Goal: Task Accomplishment & Management: Manage account settings

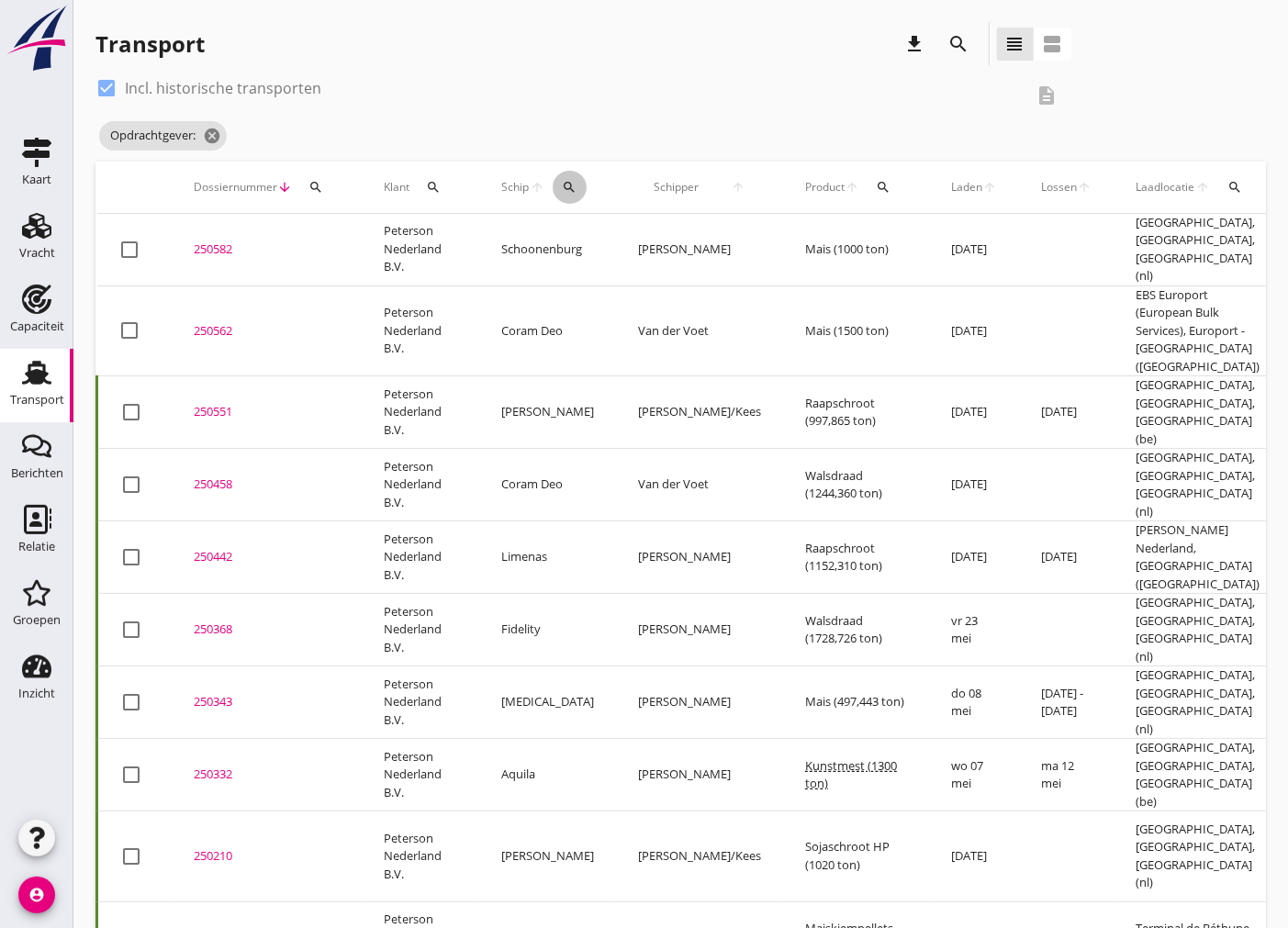
click at [562, 190] on icon "search" at bounding box center [568, 187] width 14 height 14
click at [617, 241] on input "Zoek op (scheeps)naam" at bounding box center [652, 240] width 190 height 30
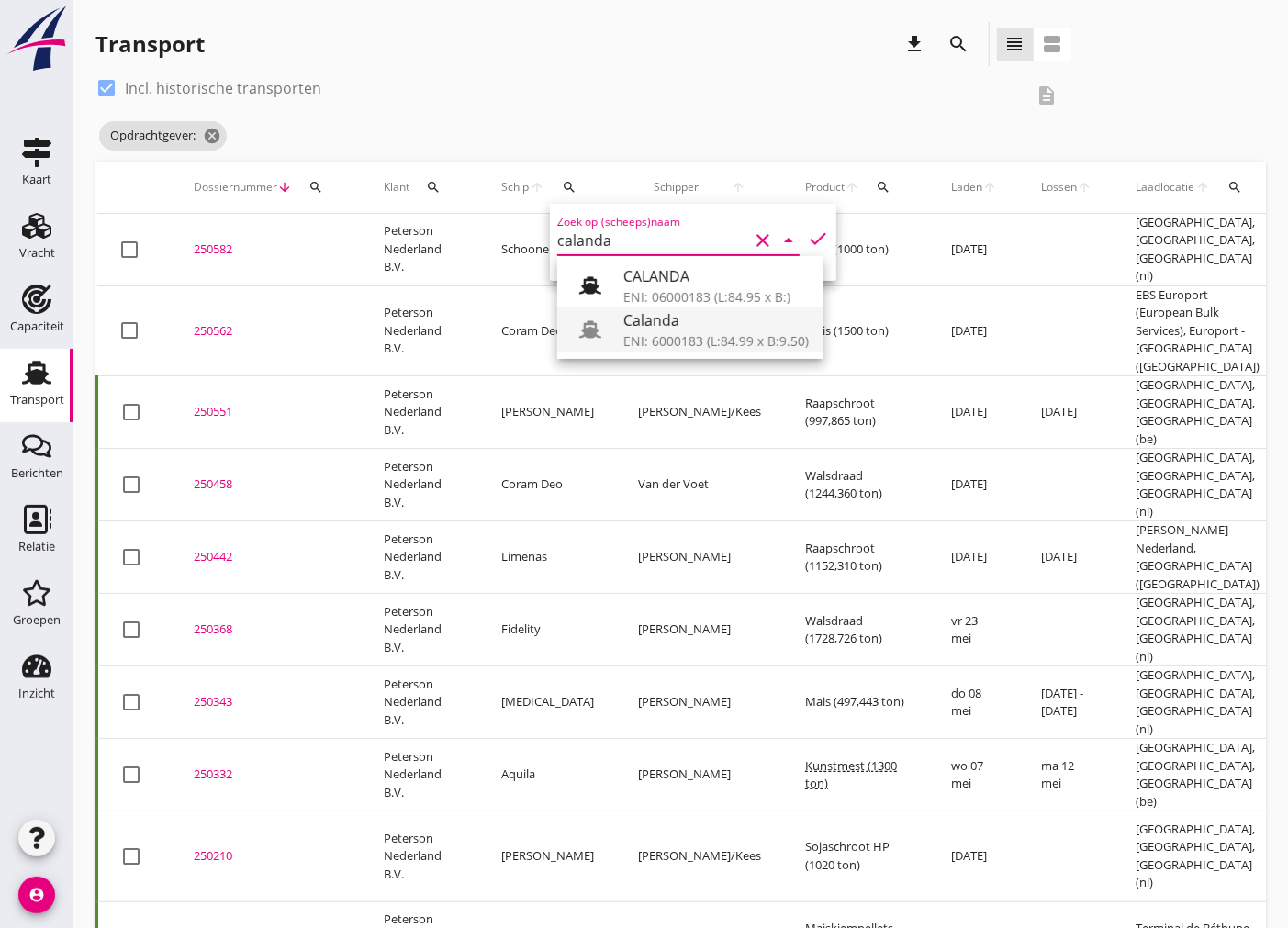
click at [686, 330] on div "Calanda" at bounding box center [716, 320] width 186 height 22
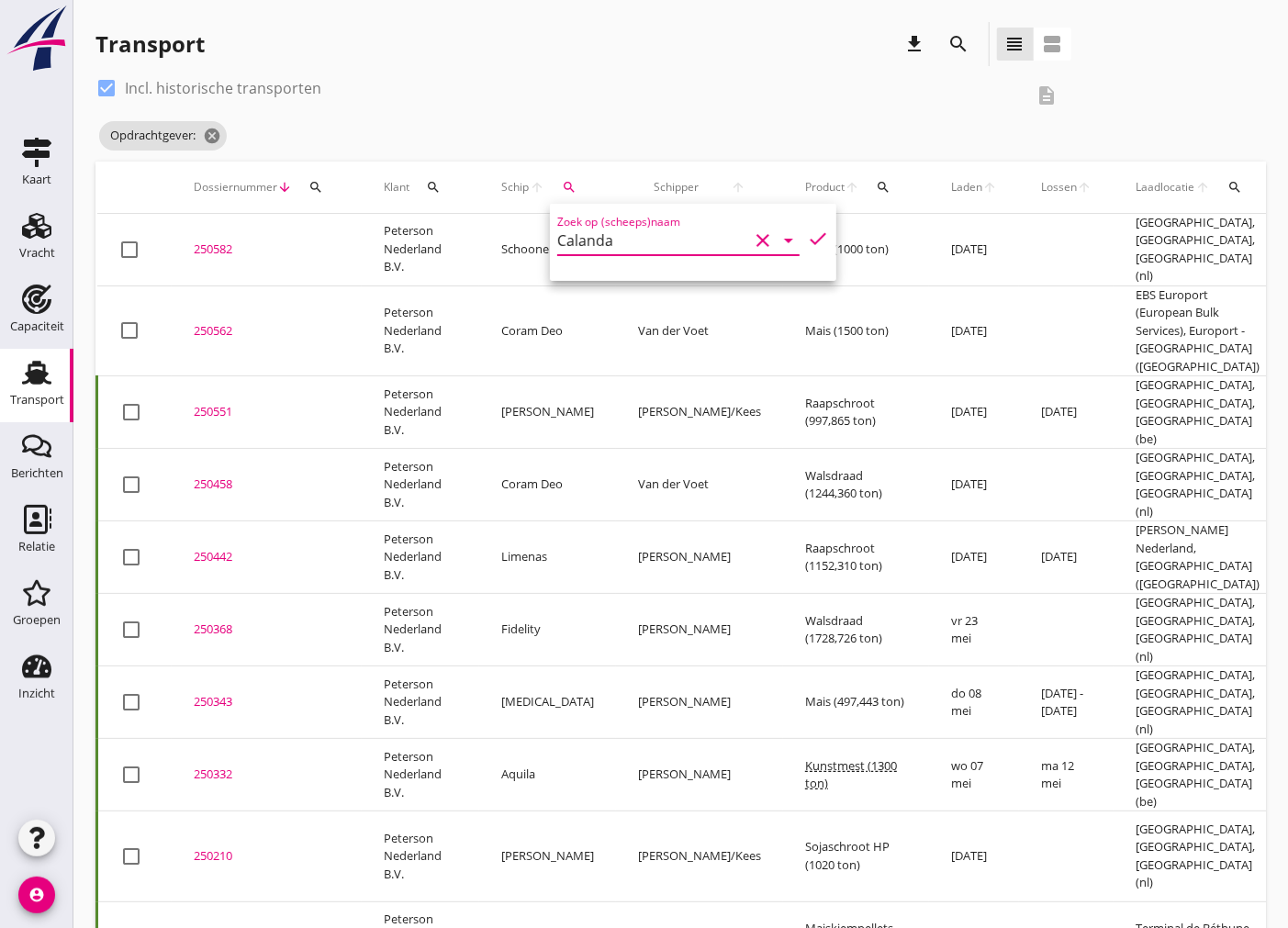
click at [812, 236] on icon "check" at bounding box center [818, 238] width 22 height 22
type input "Calanda"
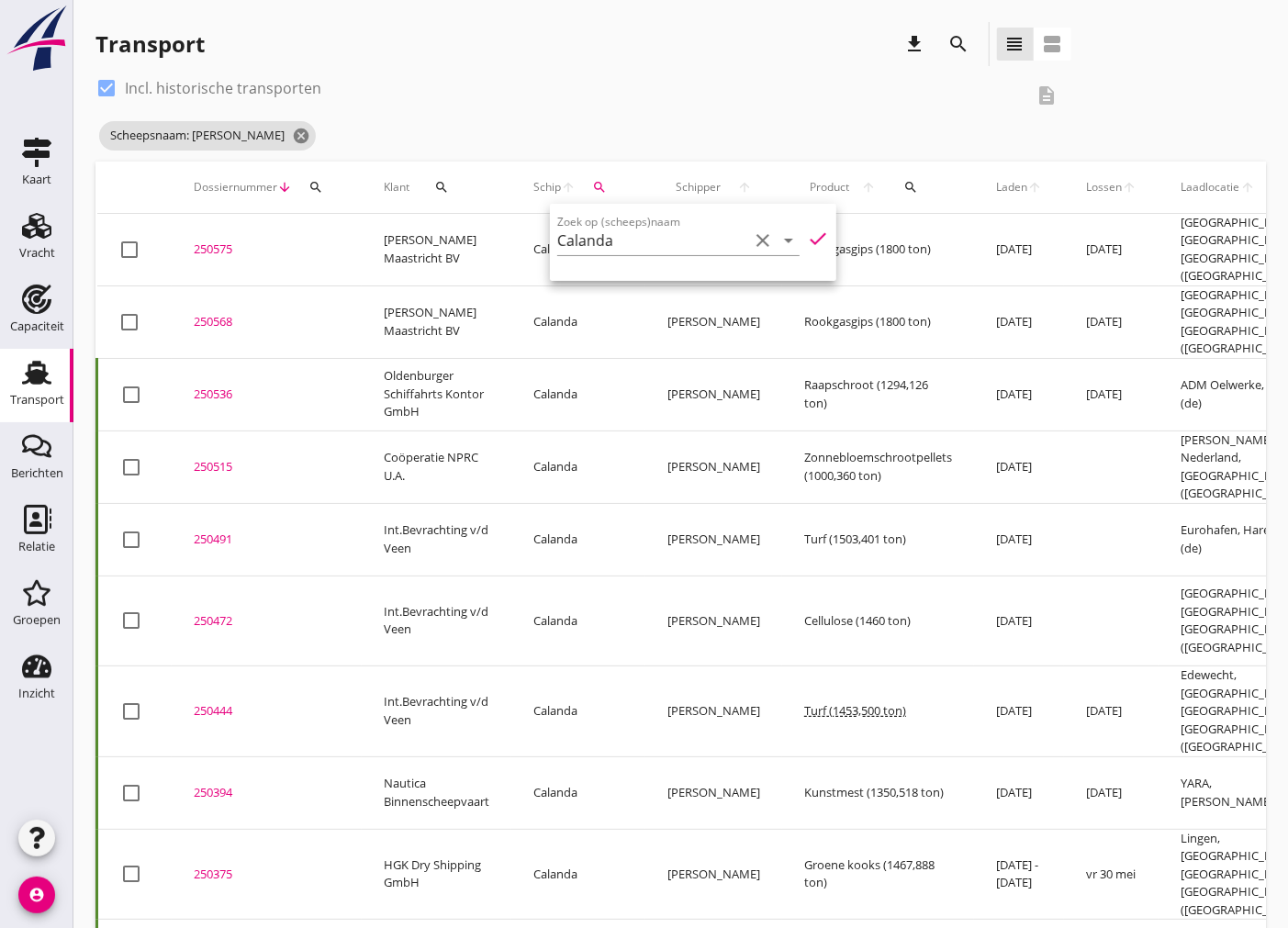
click at [746, 124] on div "Scheepsnaam: Calanda cancel" at bounding box center [583, 136] width 975 height 37
click at [211, 240] on div "250575" at bounding box center [266, 249] width 146 height 18
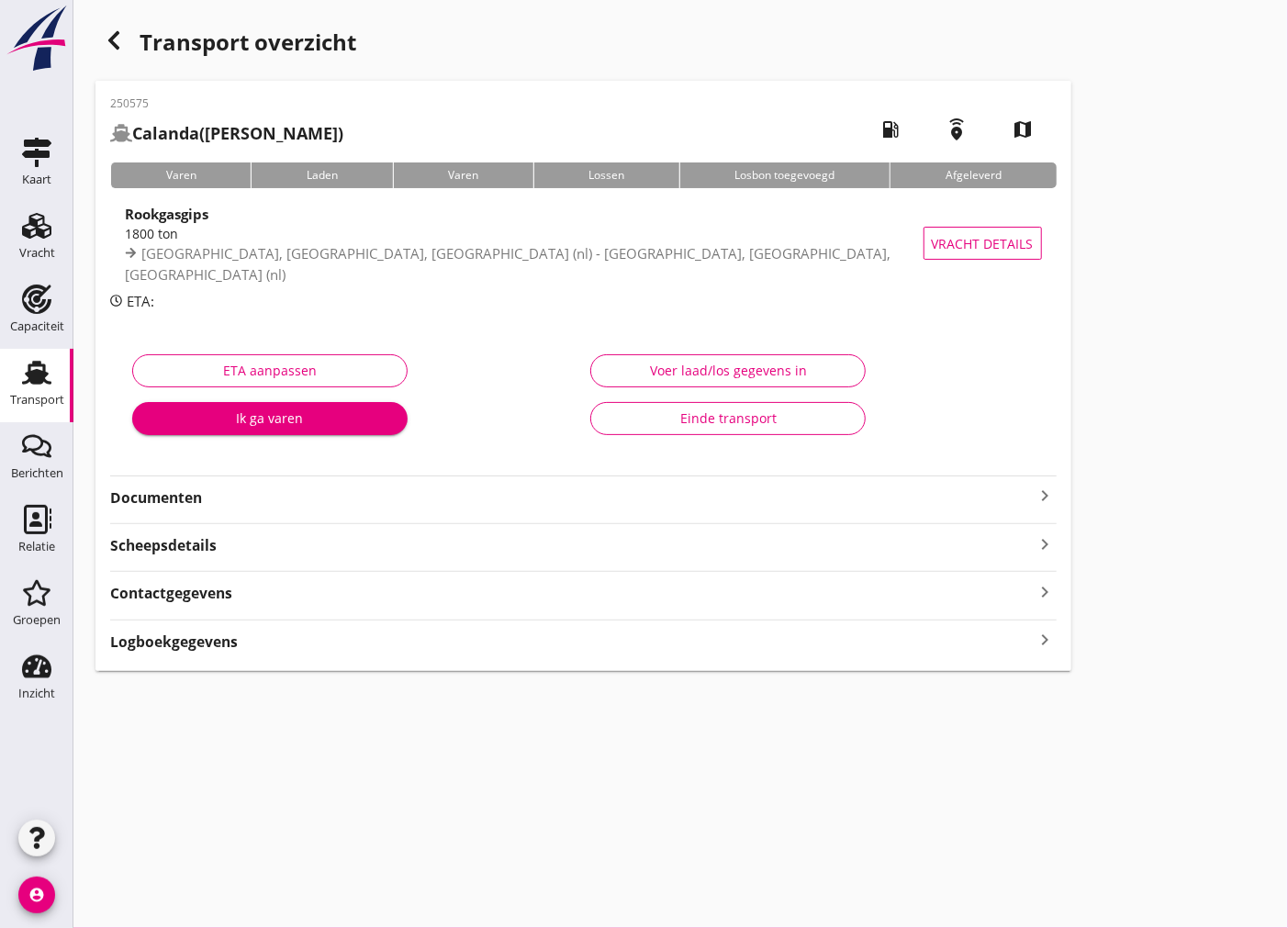
click at [722, 507] on strong "Documenten" at bounding box center [571, 498] width 924 height 21
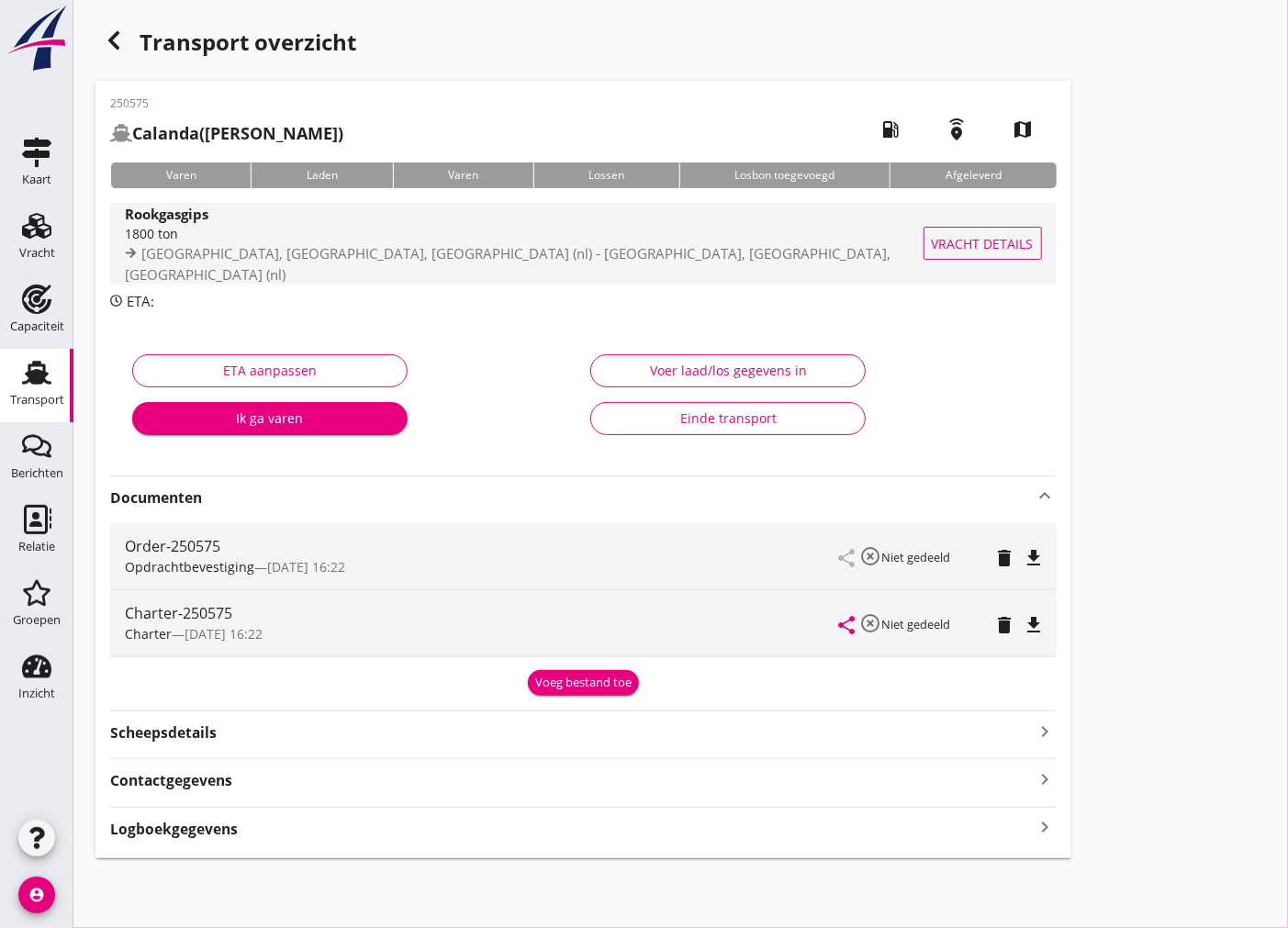
click at [262, 235] on div "1800 ton" at bounding box center [531, 234] width 813 height 19
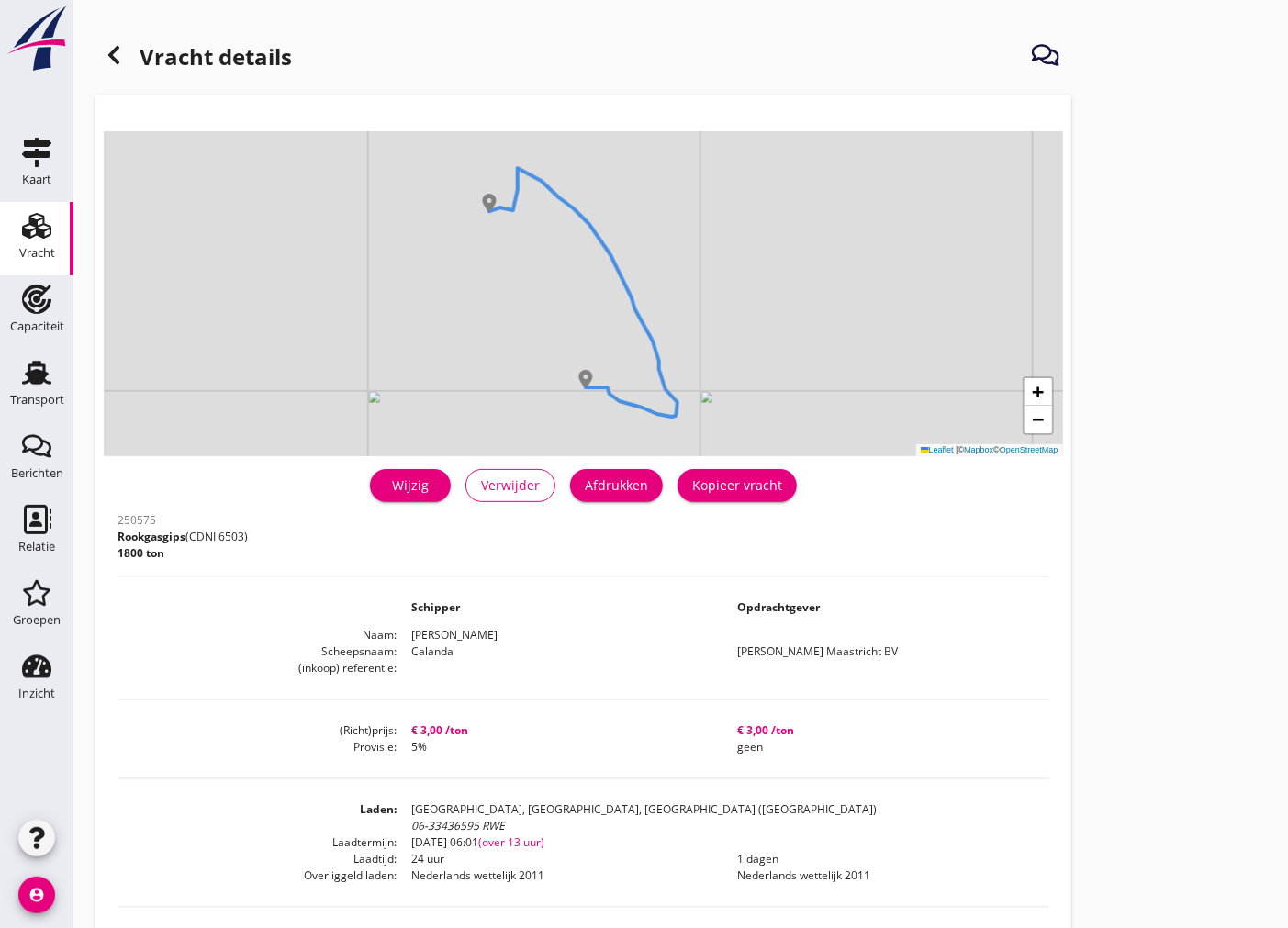
scroll to position [102, 0]
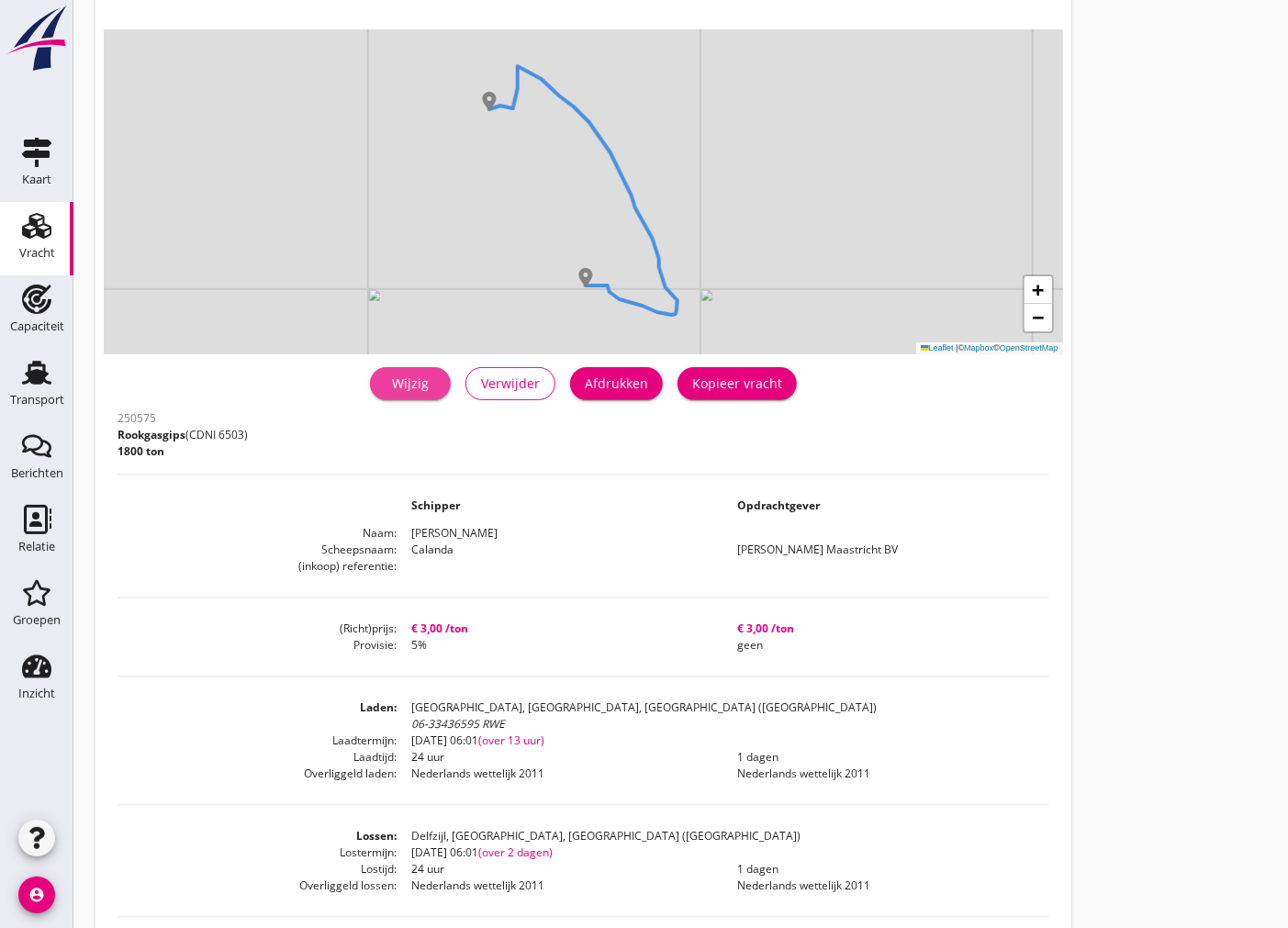
click at [397, 381] on div "Wijzig" at bounding box center [410, 383] width 51 height 19
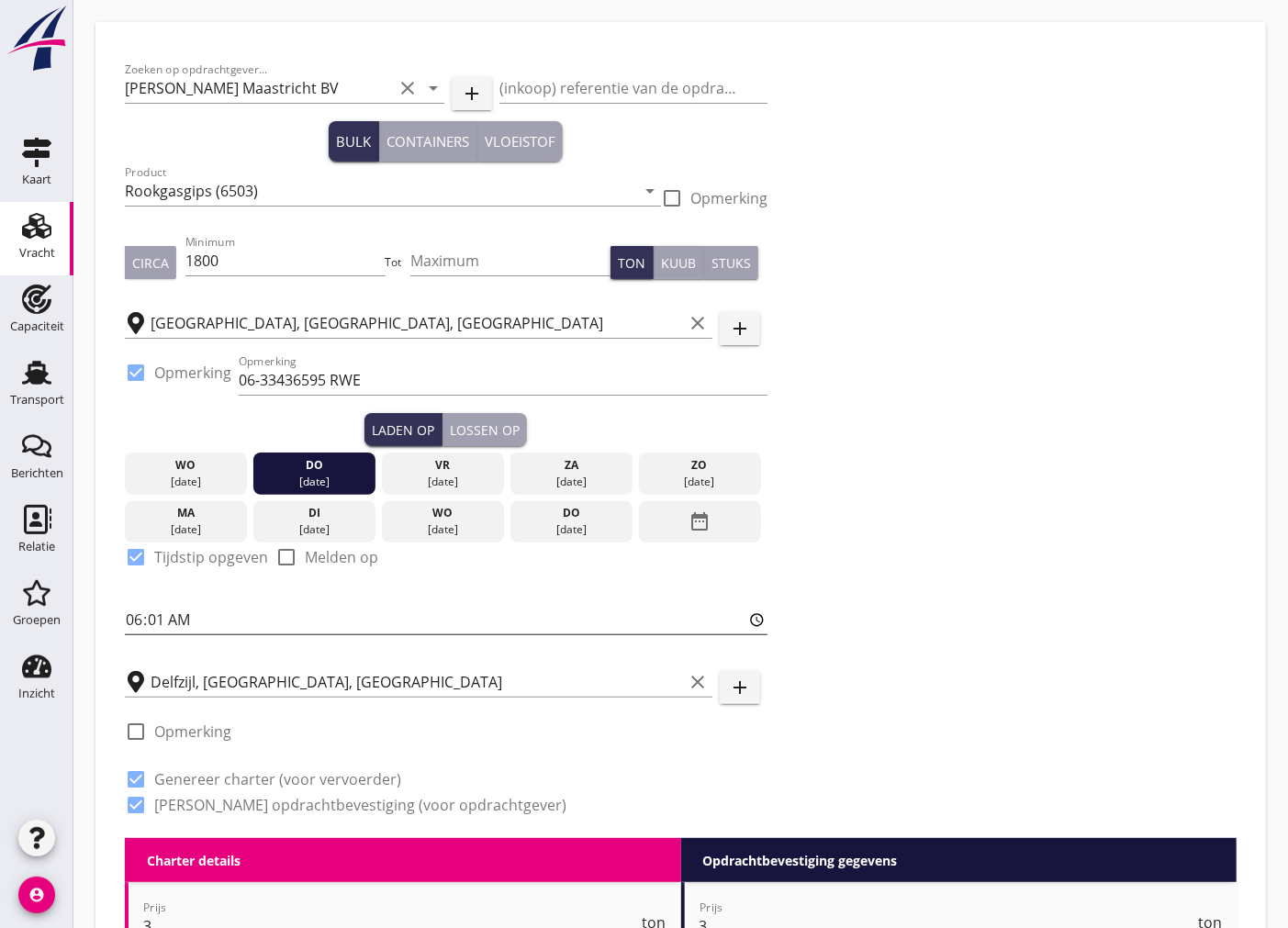
scroll to position [102, 0]
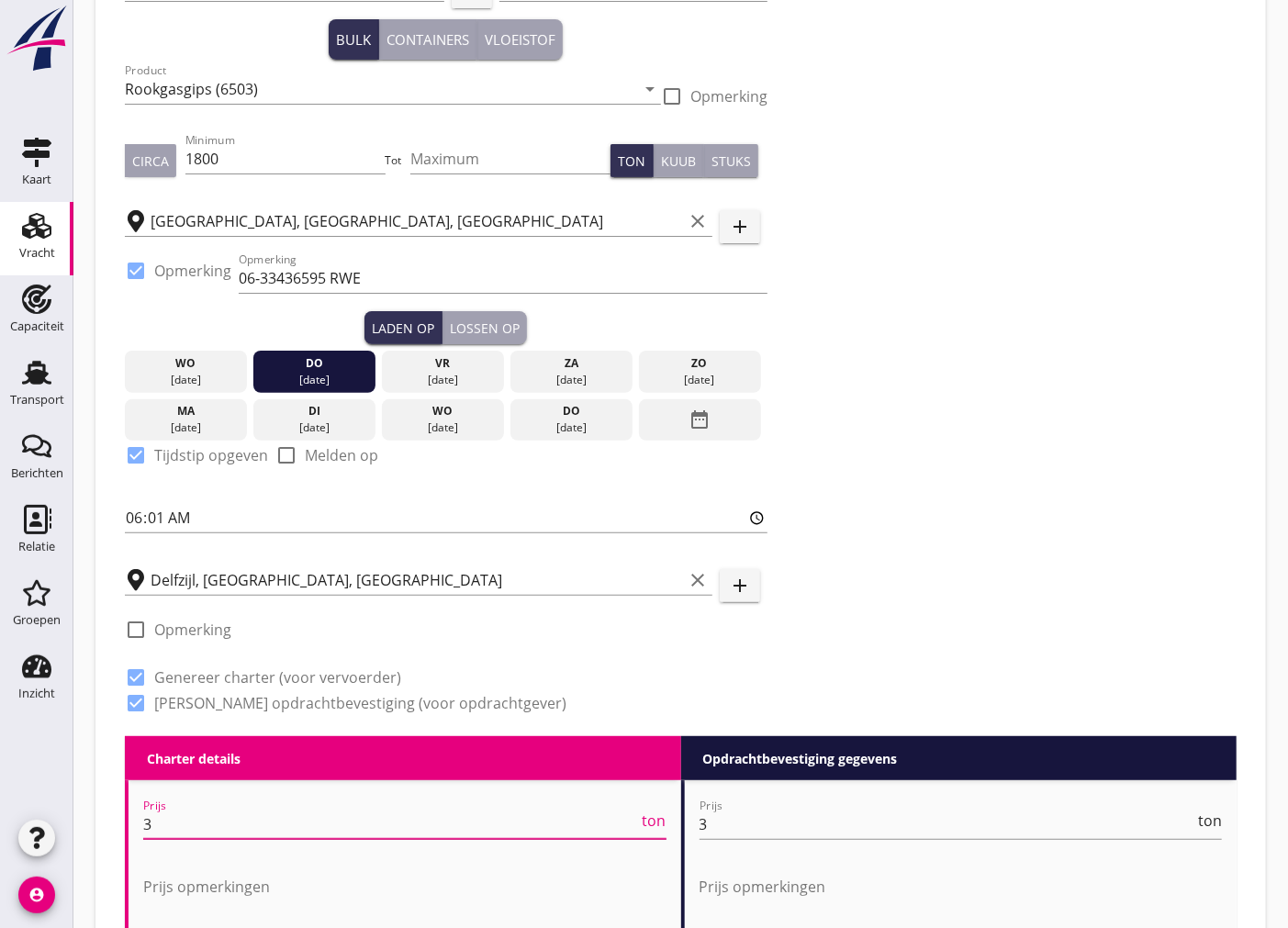
drag, startPoint x: 193, startPoint y: 823, endPoint x: 64, endPoint y: 839, distance: 130.0
type input "4"
drag, startPoint x: 720, startPoint y: 820, endPoint x: 671, endPoint y: 831, distance: 50.2
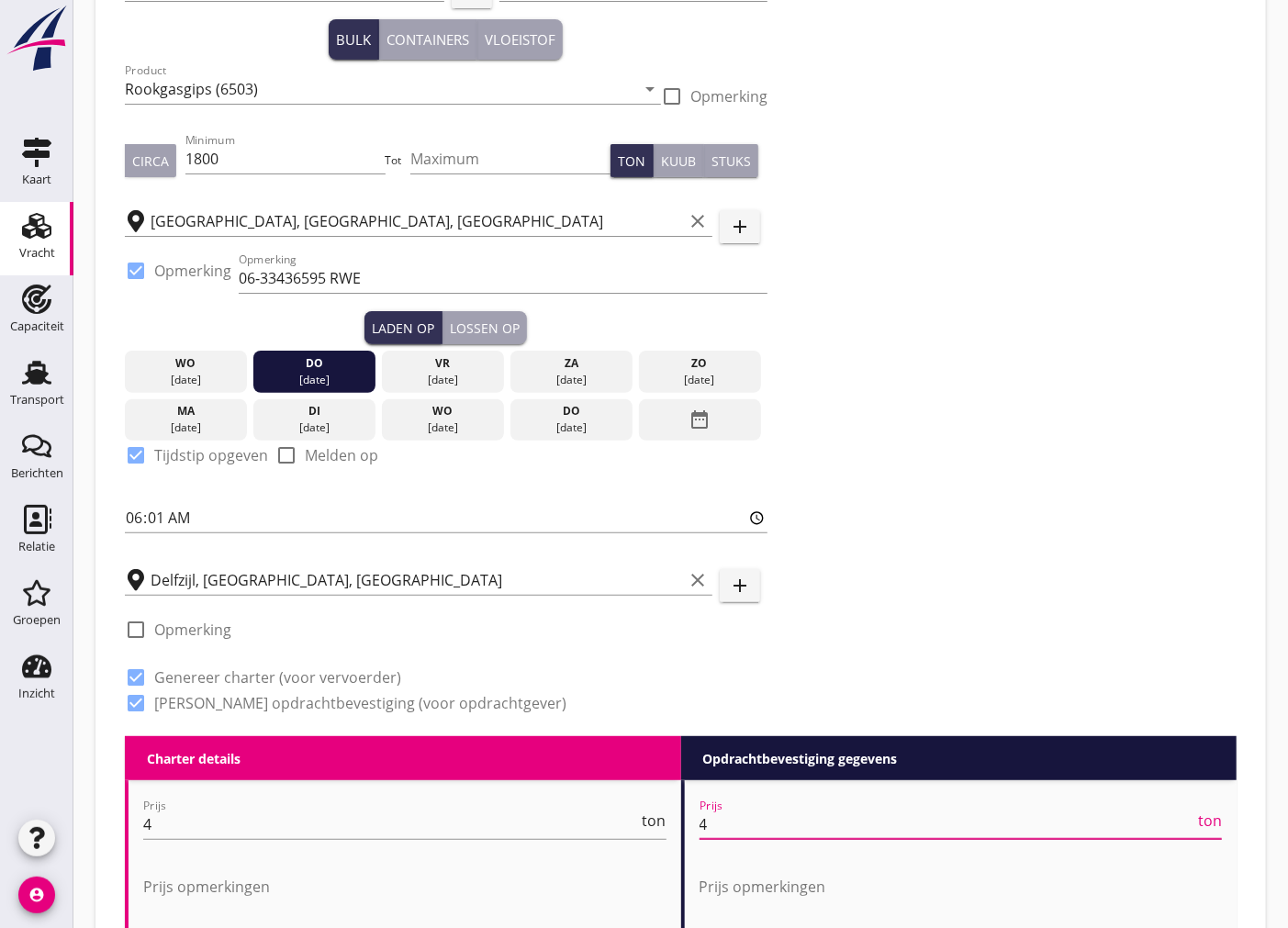
type input "4"
click at [958, 606] on div "Zoeken op opdrachtgever... [PERSON_NAME] Maastricht BV clear arrow_drop_down ad…" at bounding box center [680, 343] width 1126 height 787
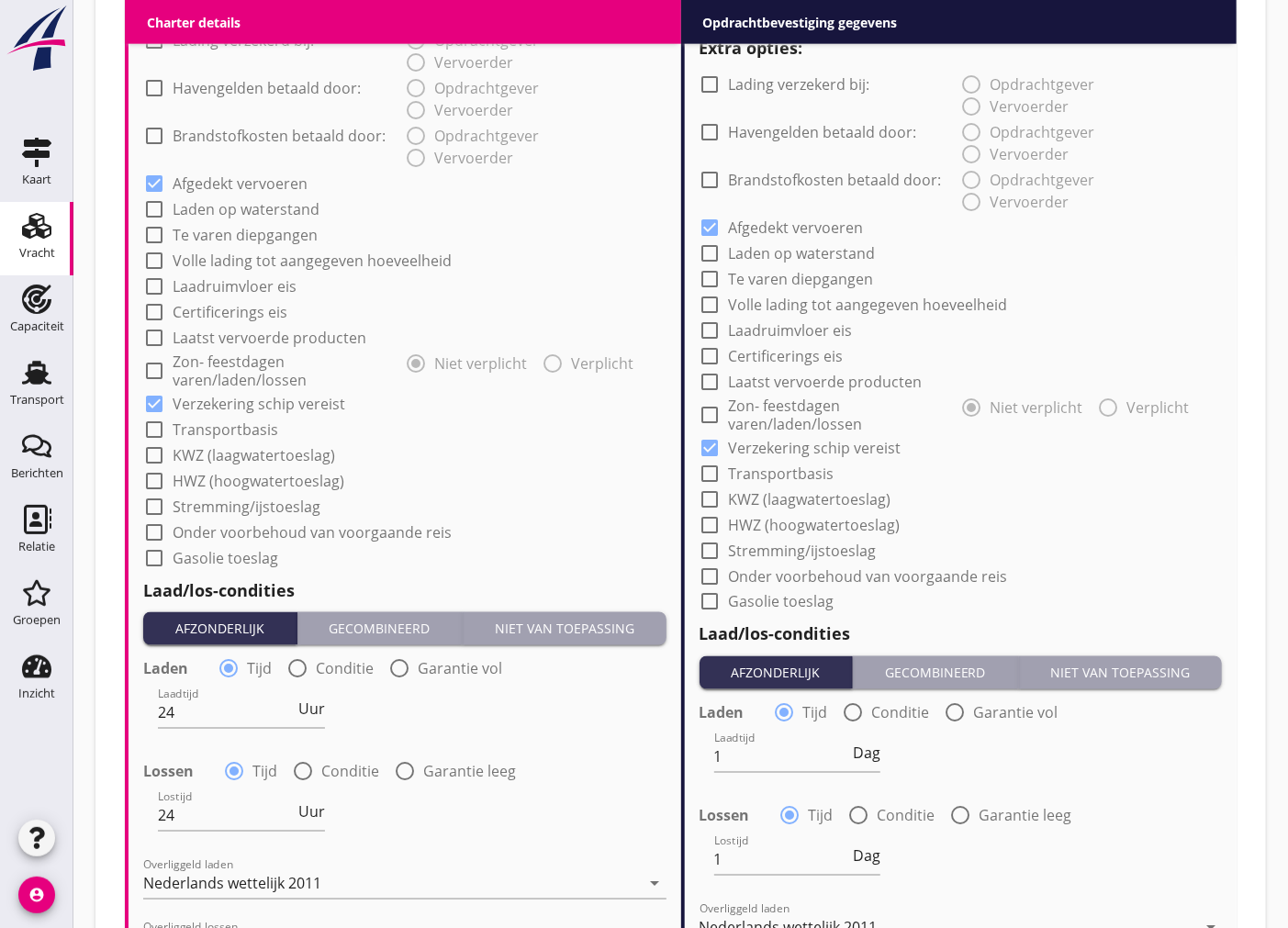
scroll to position [1732, 0]
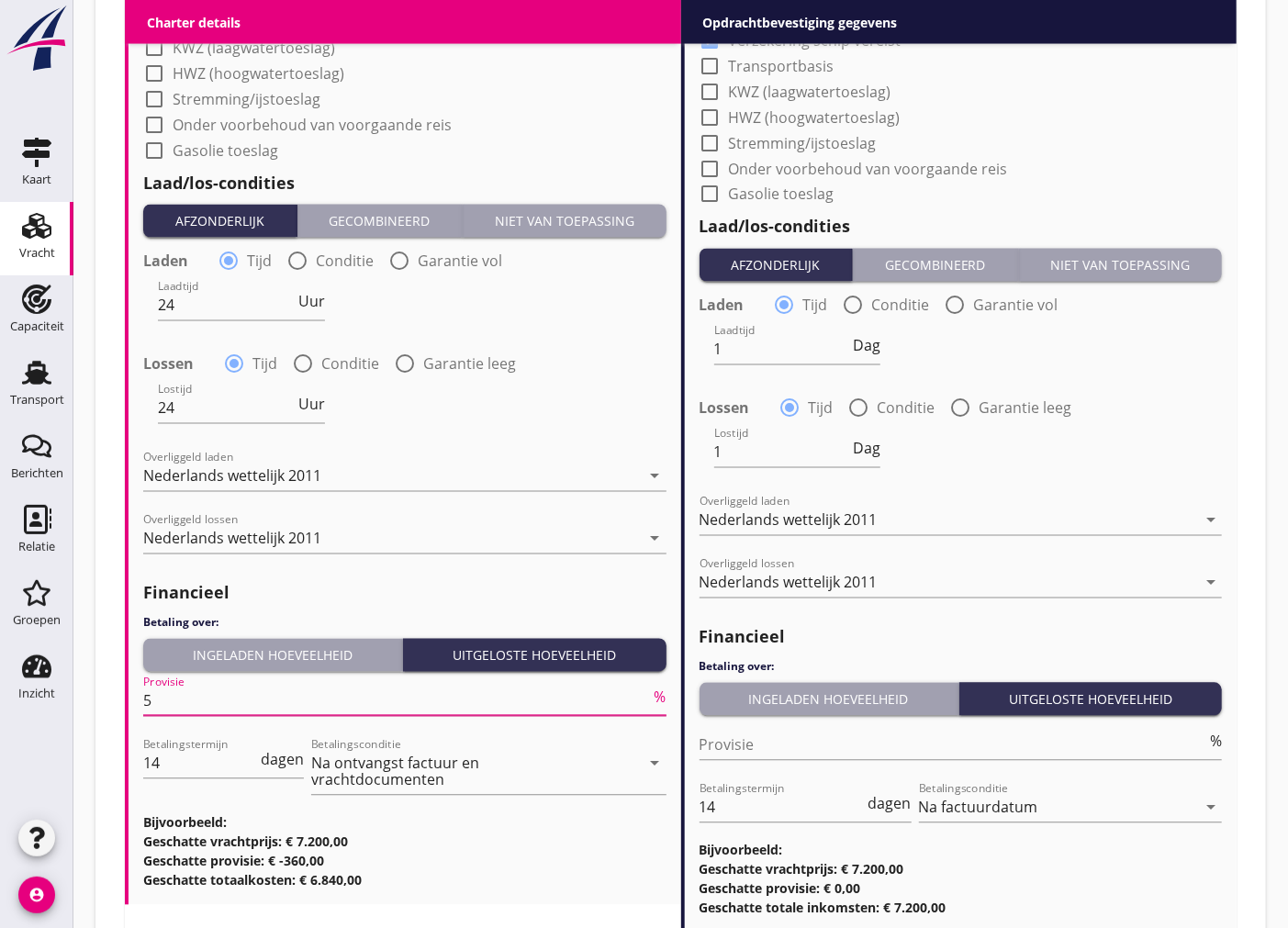
drag, startPoint x: 181, startPoint y: 707, endPoint x: 71, endPoint y: 705, distance: 110.0
type input "0"
click at [470, 864] on h3 "Geschatte provisie: € -0,00" at bounding box center [405, 861] width 523 height 19
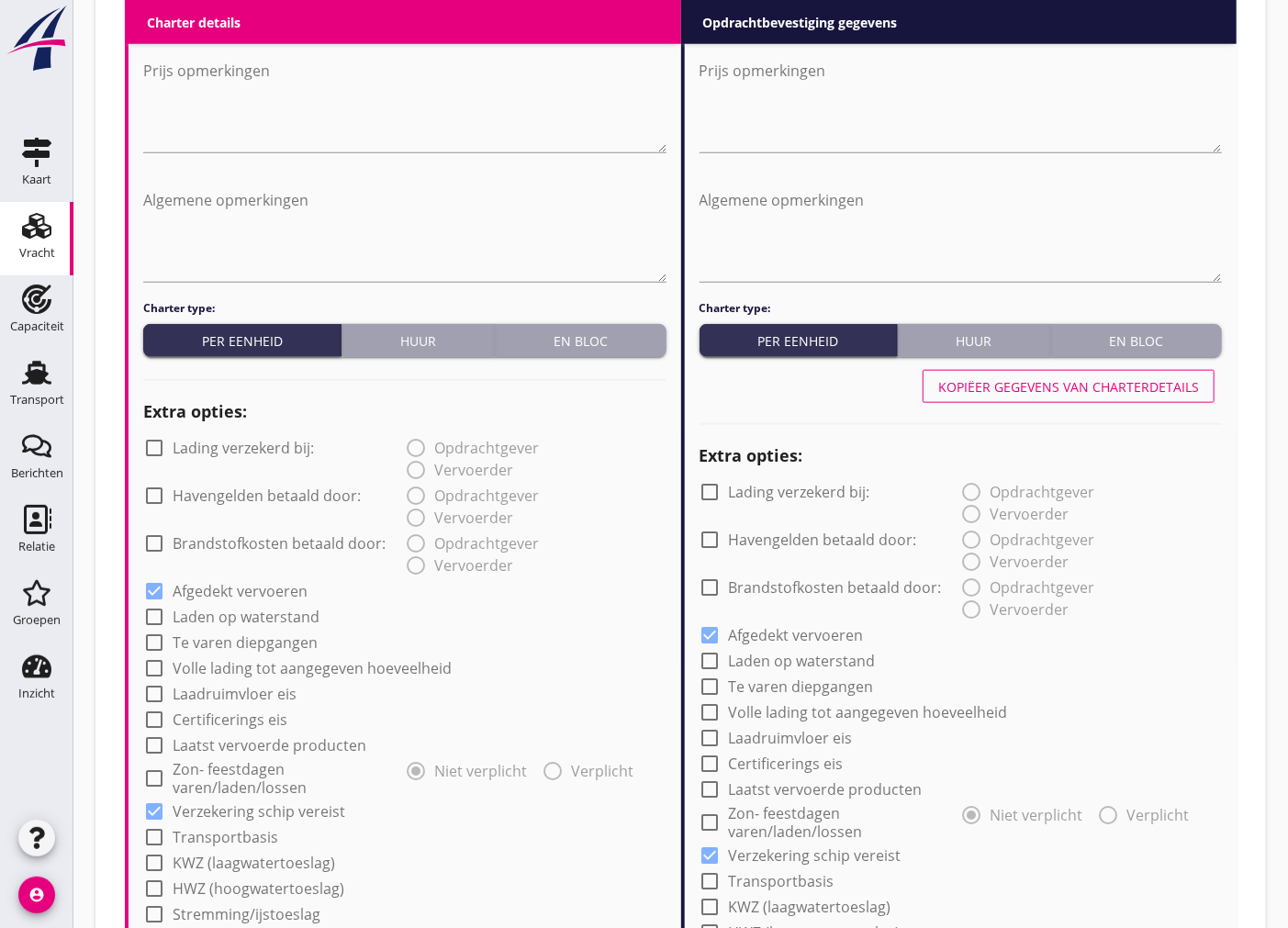
scroll to position [408, 0]
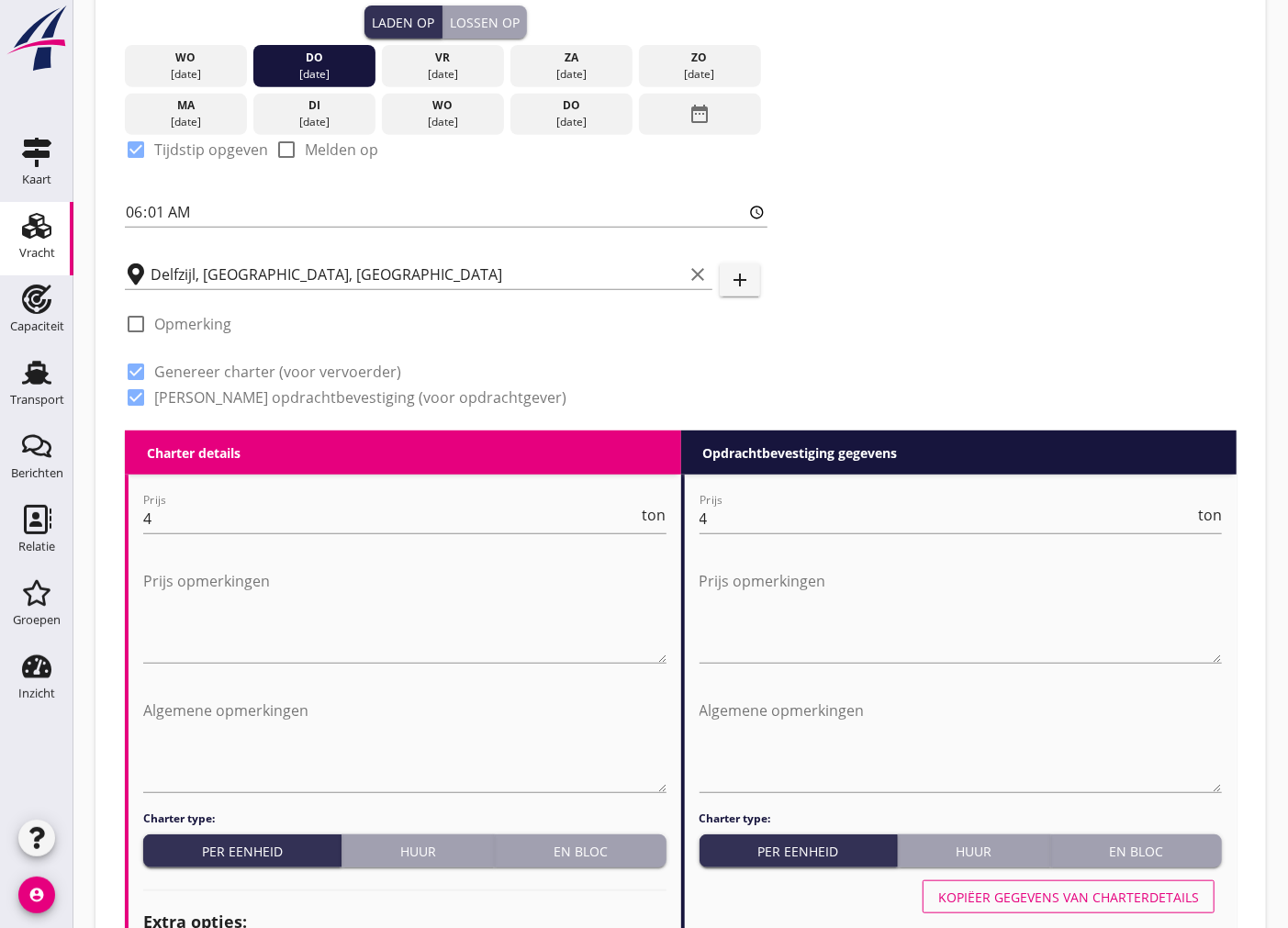
click at [330, 69] on div "[DATE]" at bounding box center [314, 74] width 113 height 16
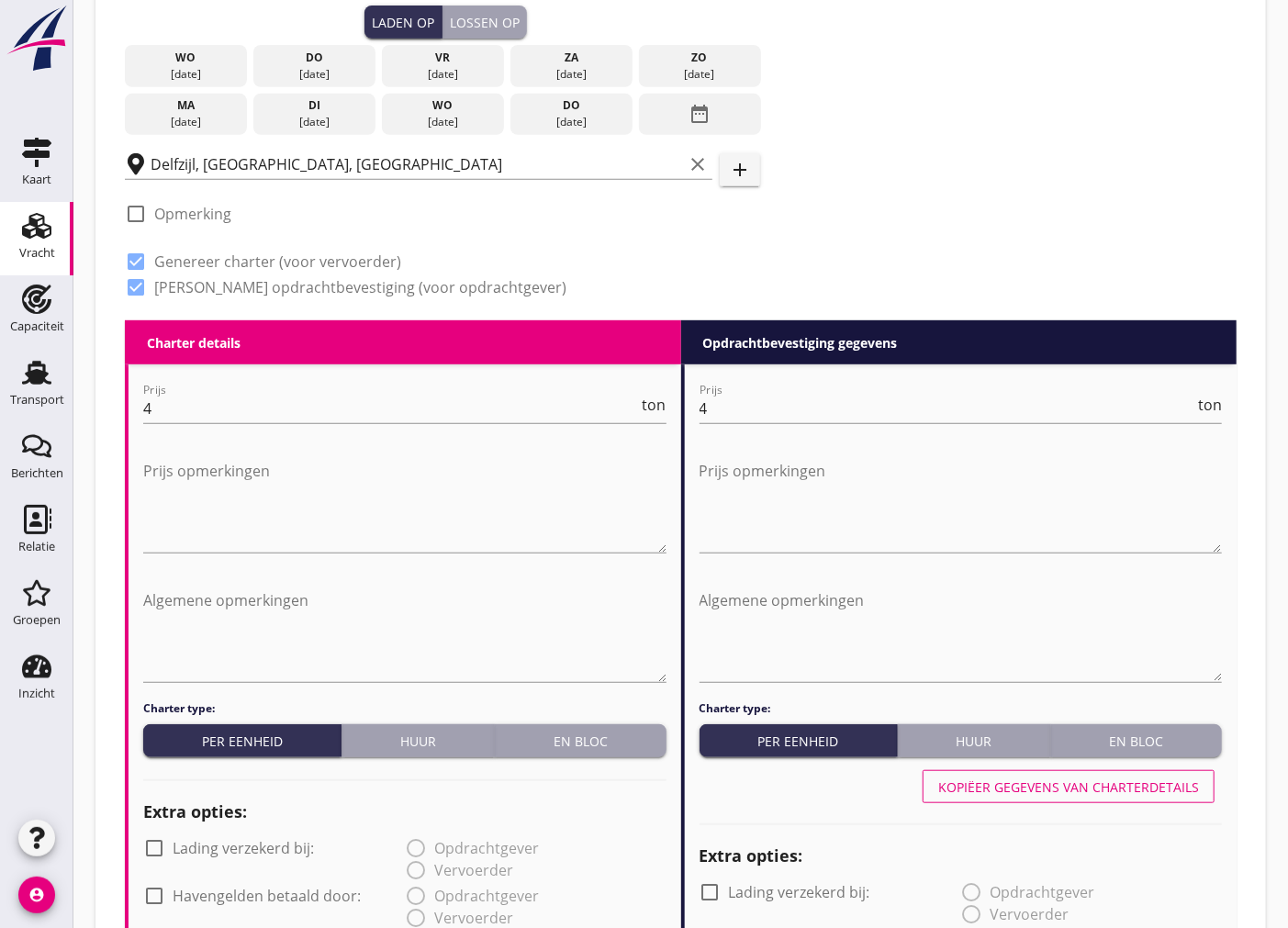
click at [220, 122] on div "[DATE]" at bounding box center [186, 121] width 113 height 16
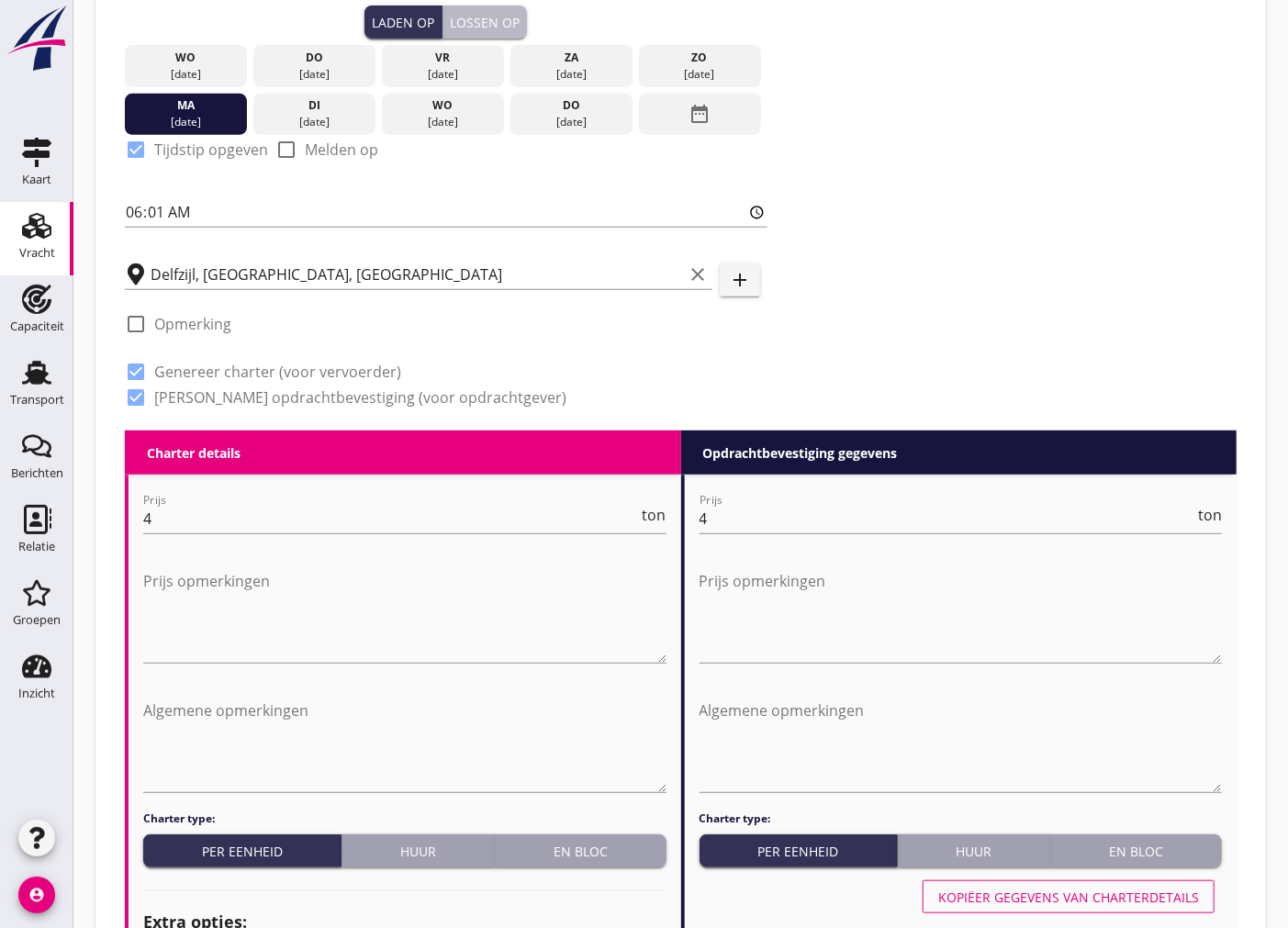
click at [502, 13] on div "Lossen op" at bounding box center [485, 22] width 70 height 19
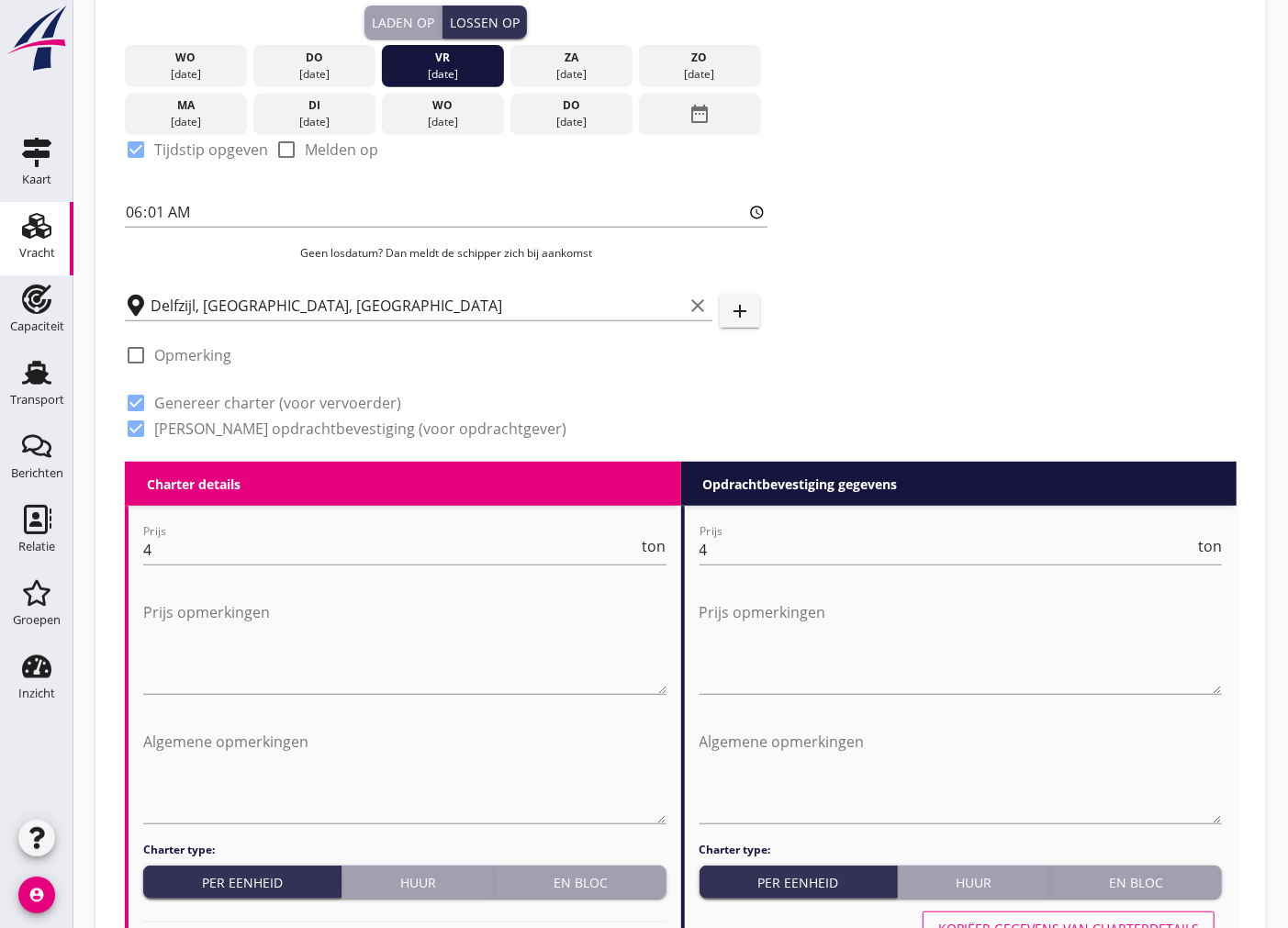
click at [442, 73] on div "[DATE]" at bounding box center [442, 74] width 113 height 16
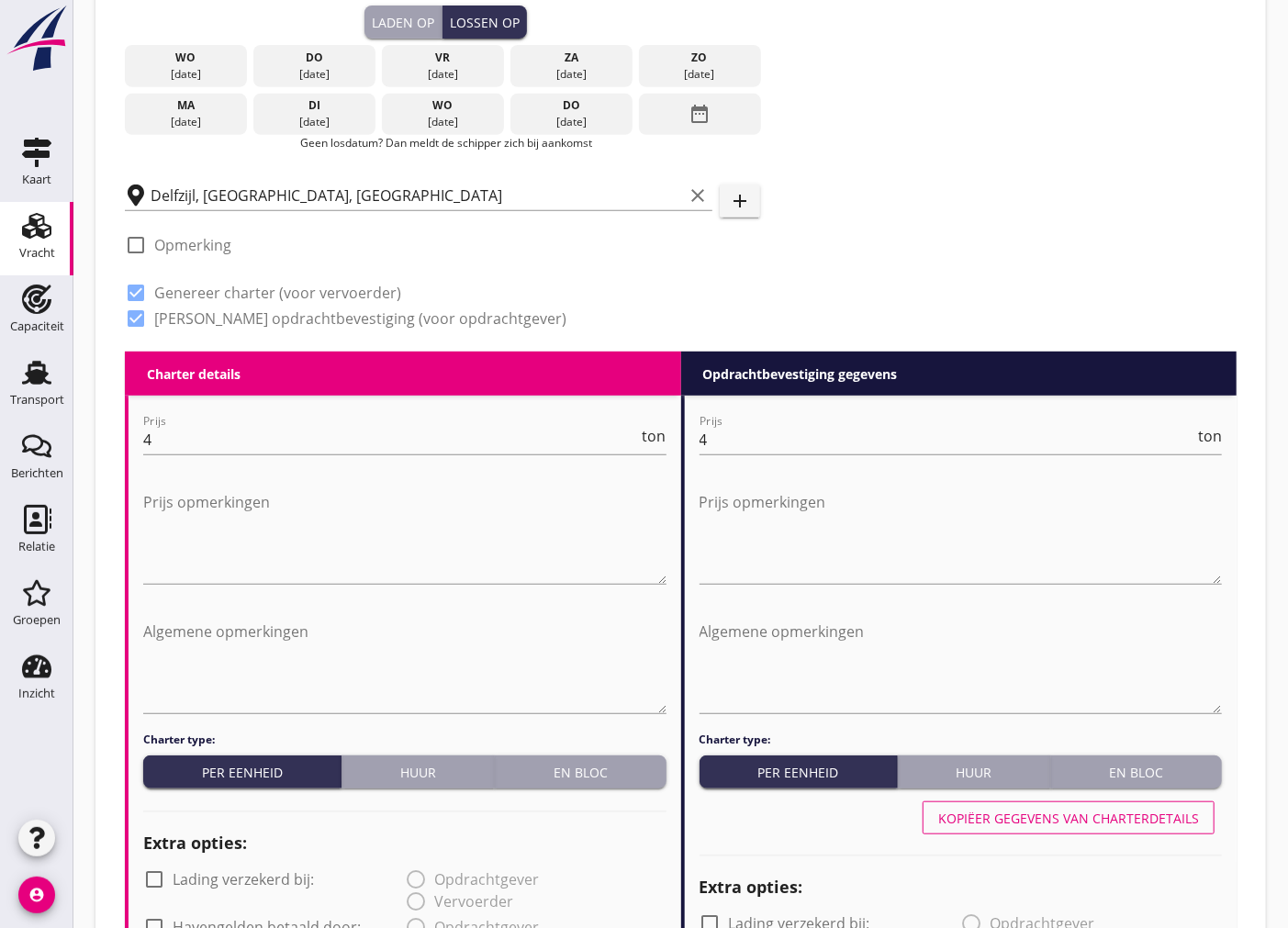
click at [326, 125] on div "[DATE]" at bounding box center [314, 121] width 113 height 16
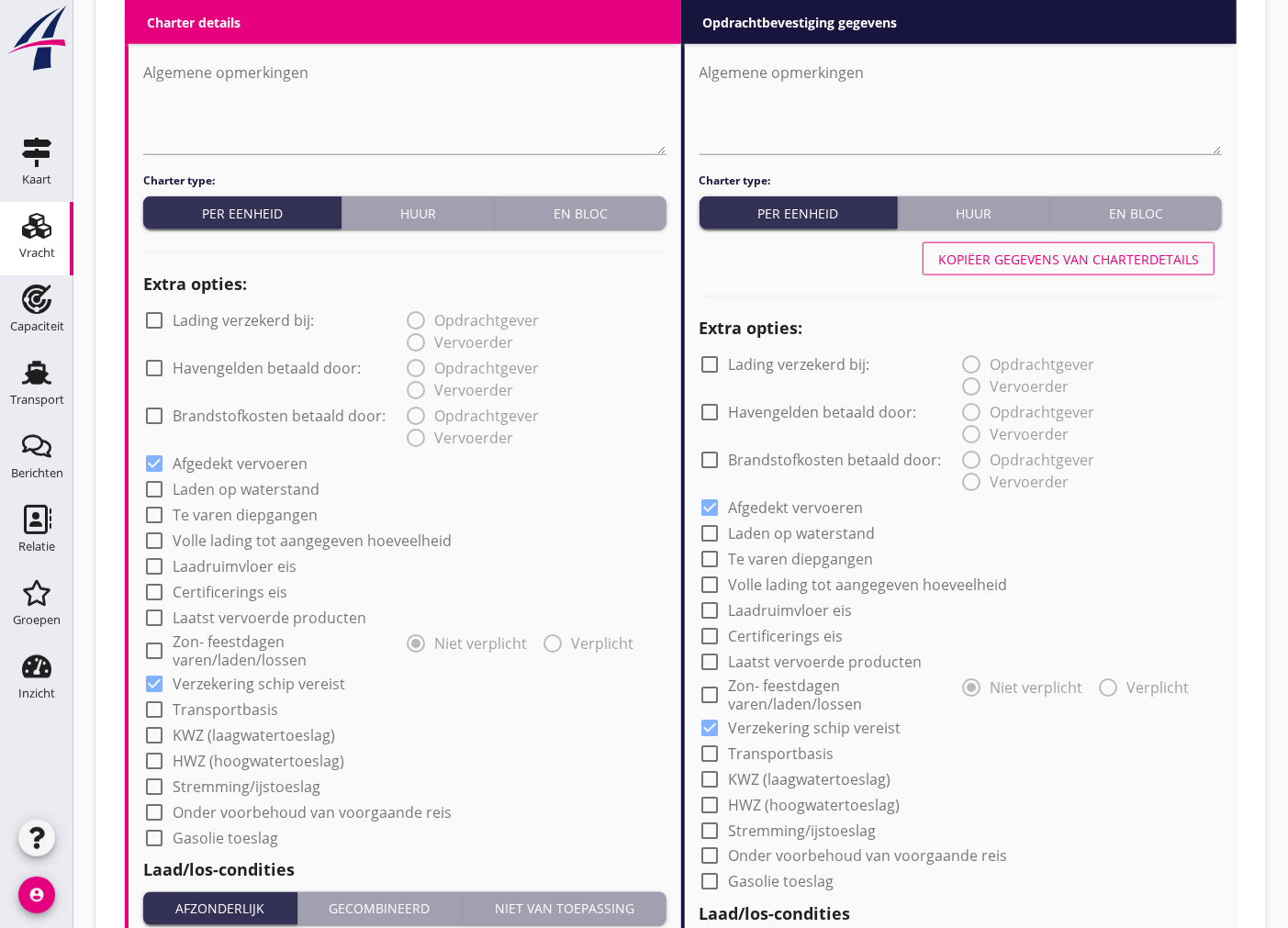
scroll to position [770, 0]
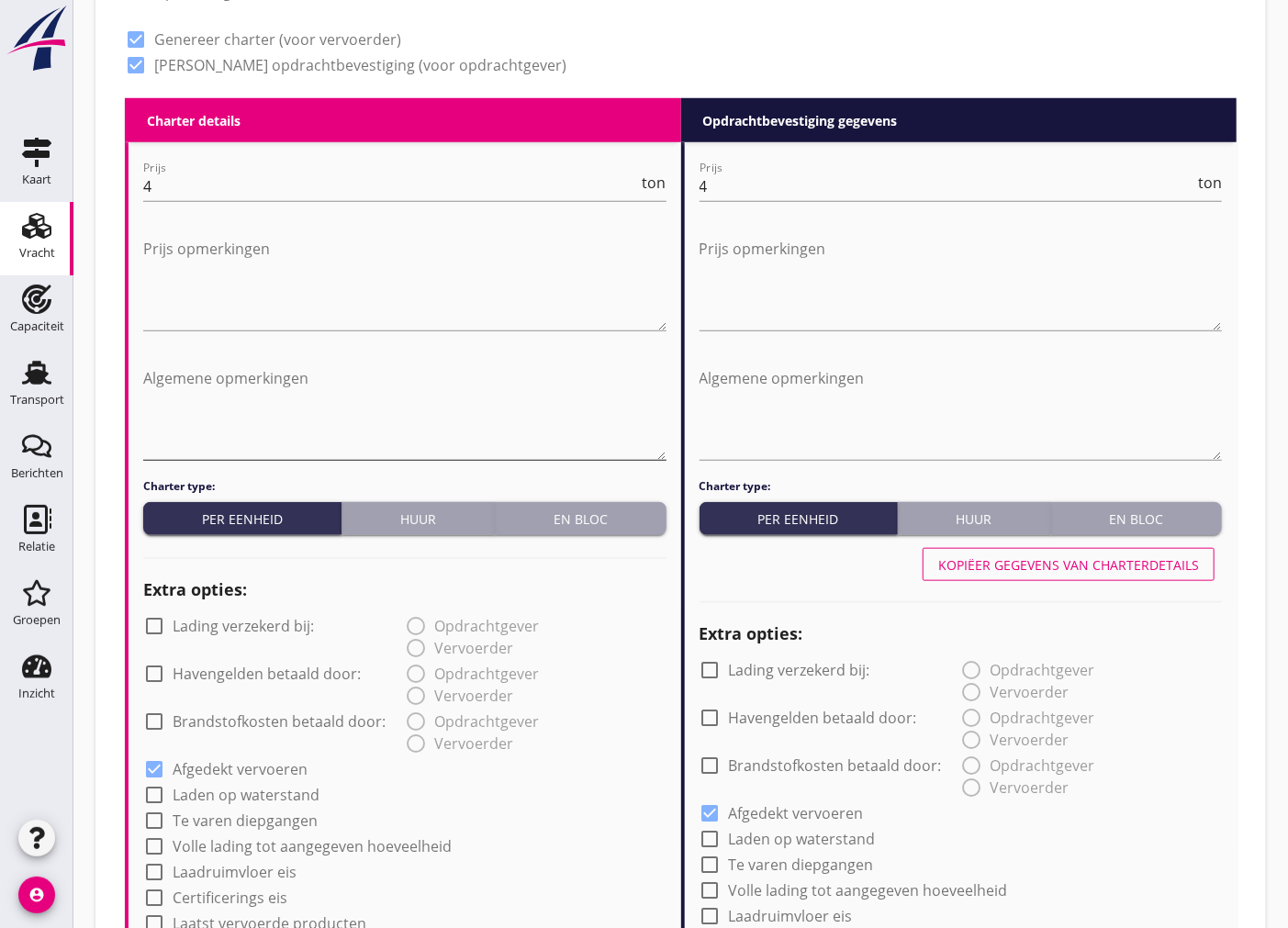
click at [297, 402] on textarea "Algemene opmerkingen" at bounding box center [405, 412] width 523 height 96
click at [352, 328] on textarea "Prijs opmerkingen" at bounding box center [405, 282] width 523 height 96
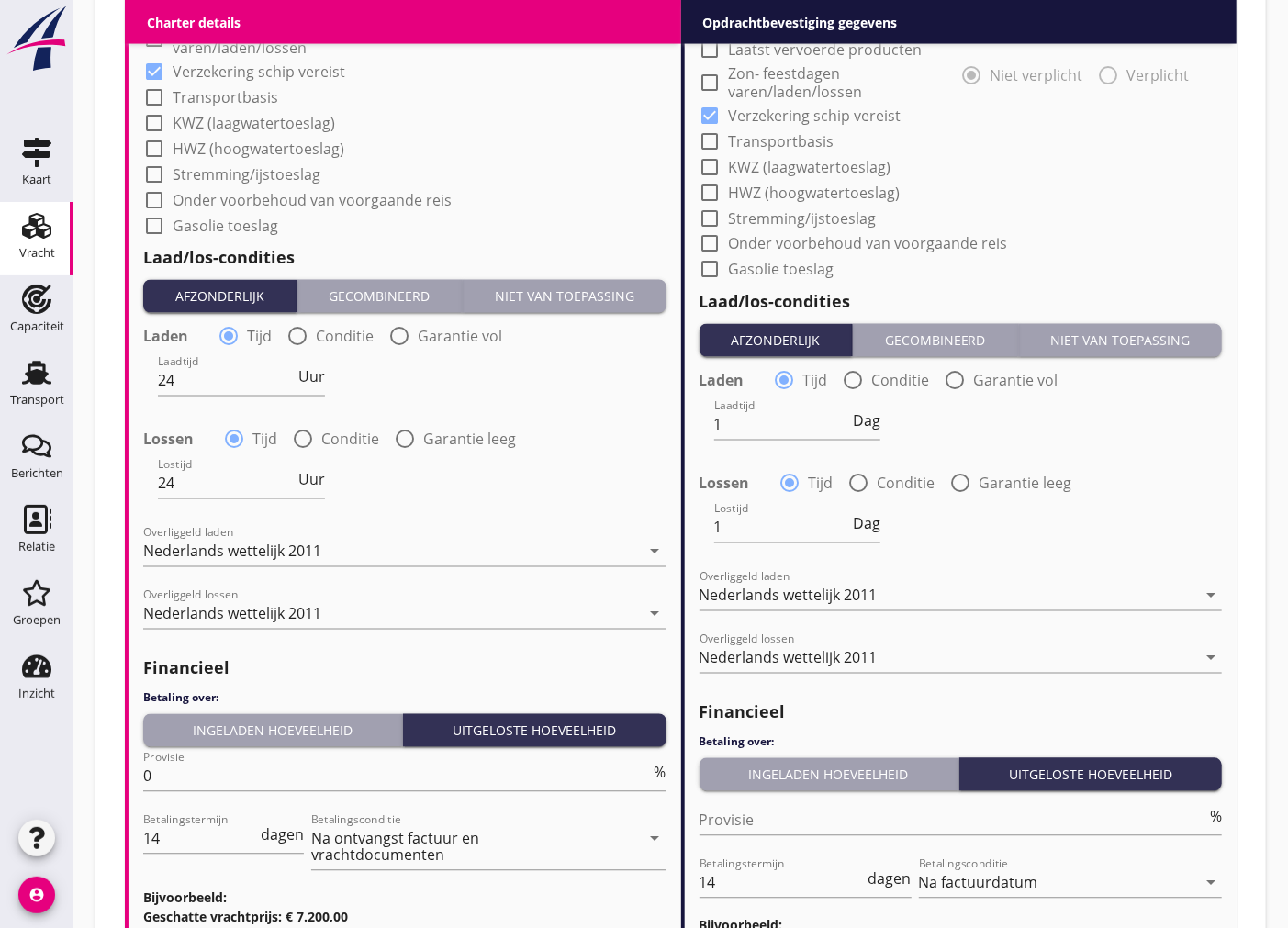
scroll to position [1892, 0]
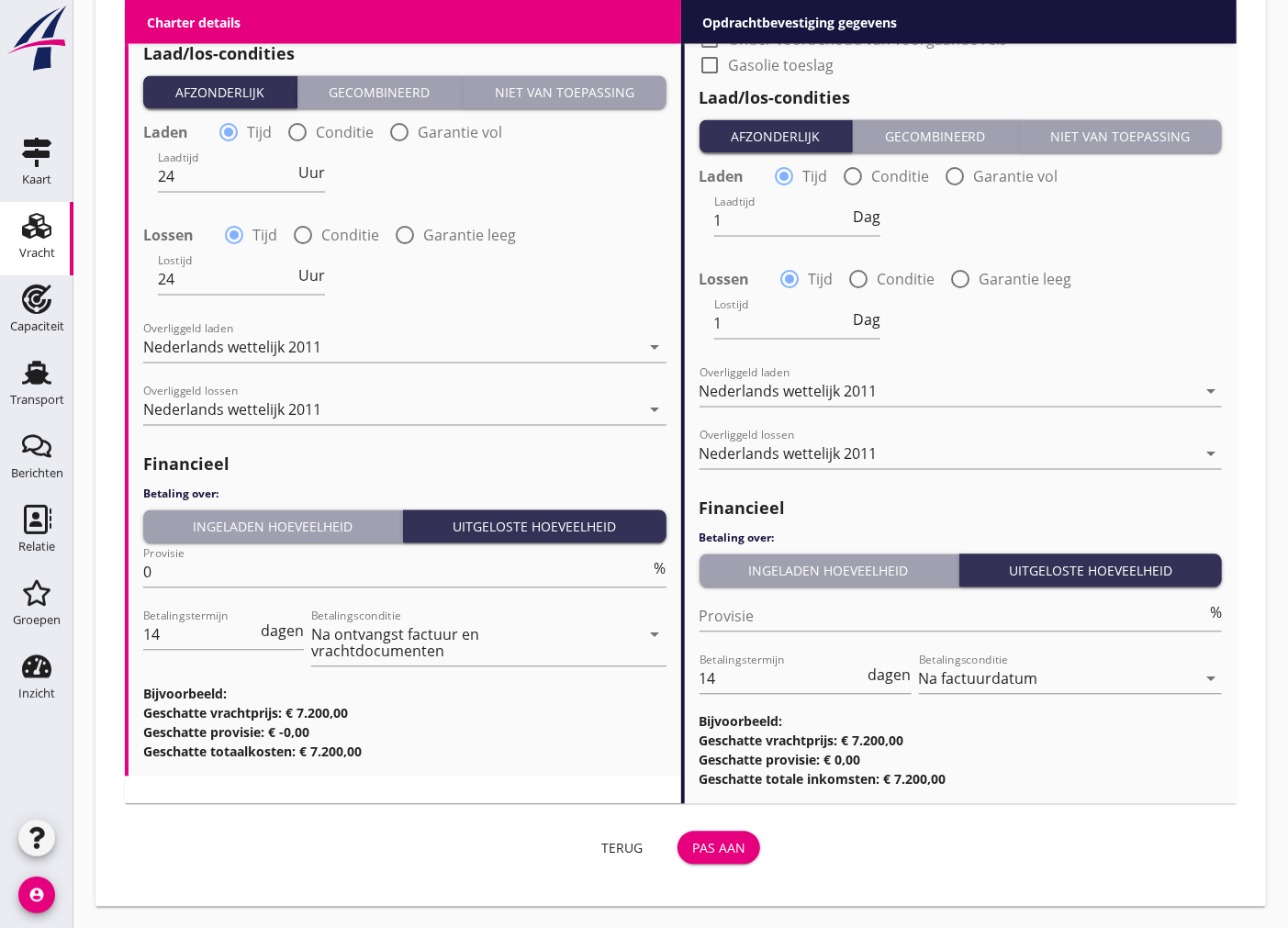
type textarea "Vracht is netto voor Ms [PERSON_NAME]"
click at [744, 860] on button "Pas aan" at bounding box center [719, 847] width 83 height 33
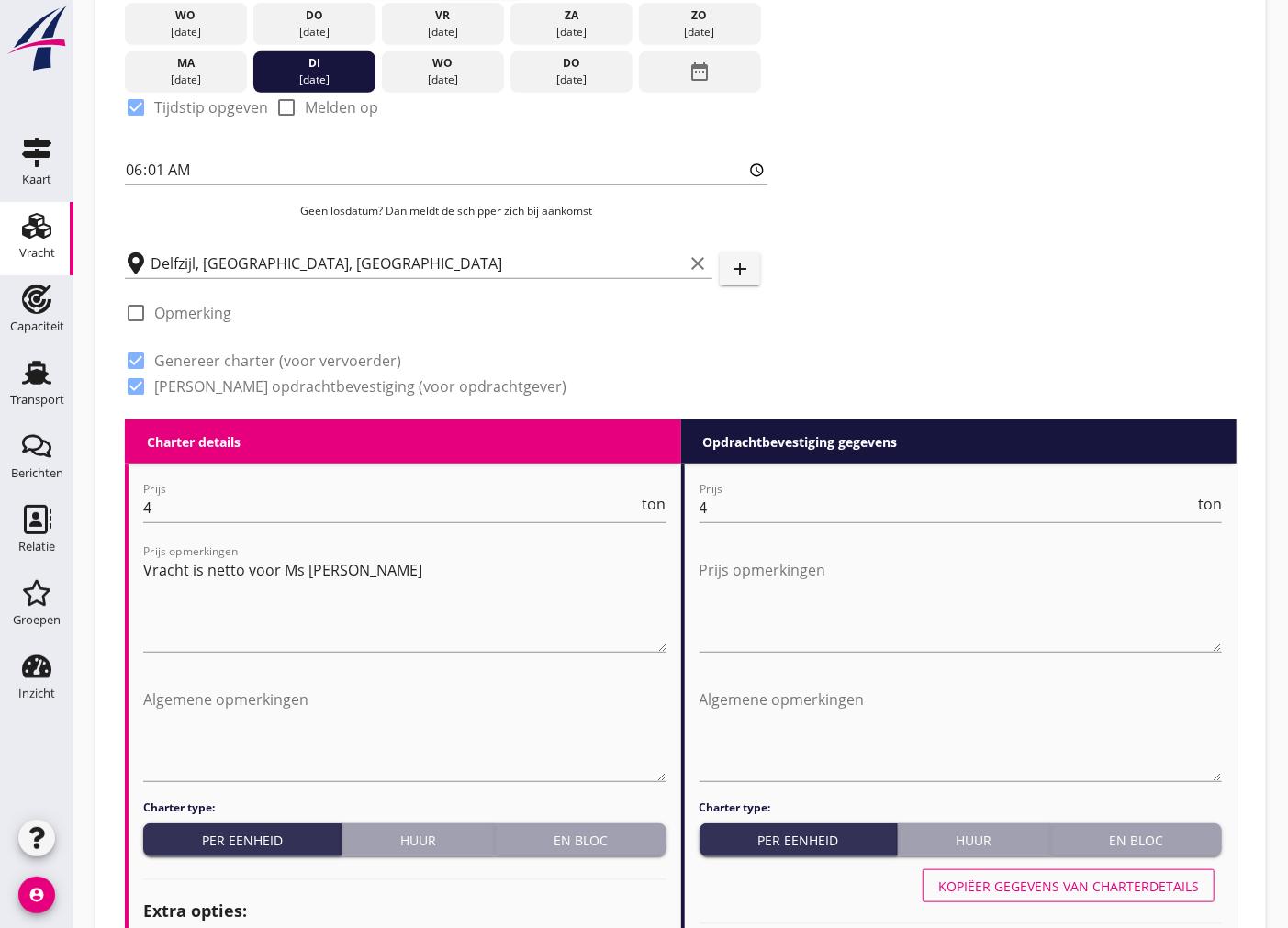
scroll to position [0, 0]
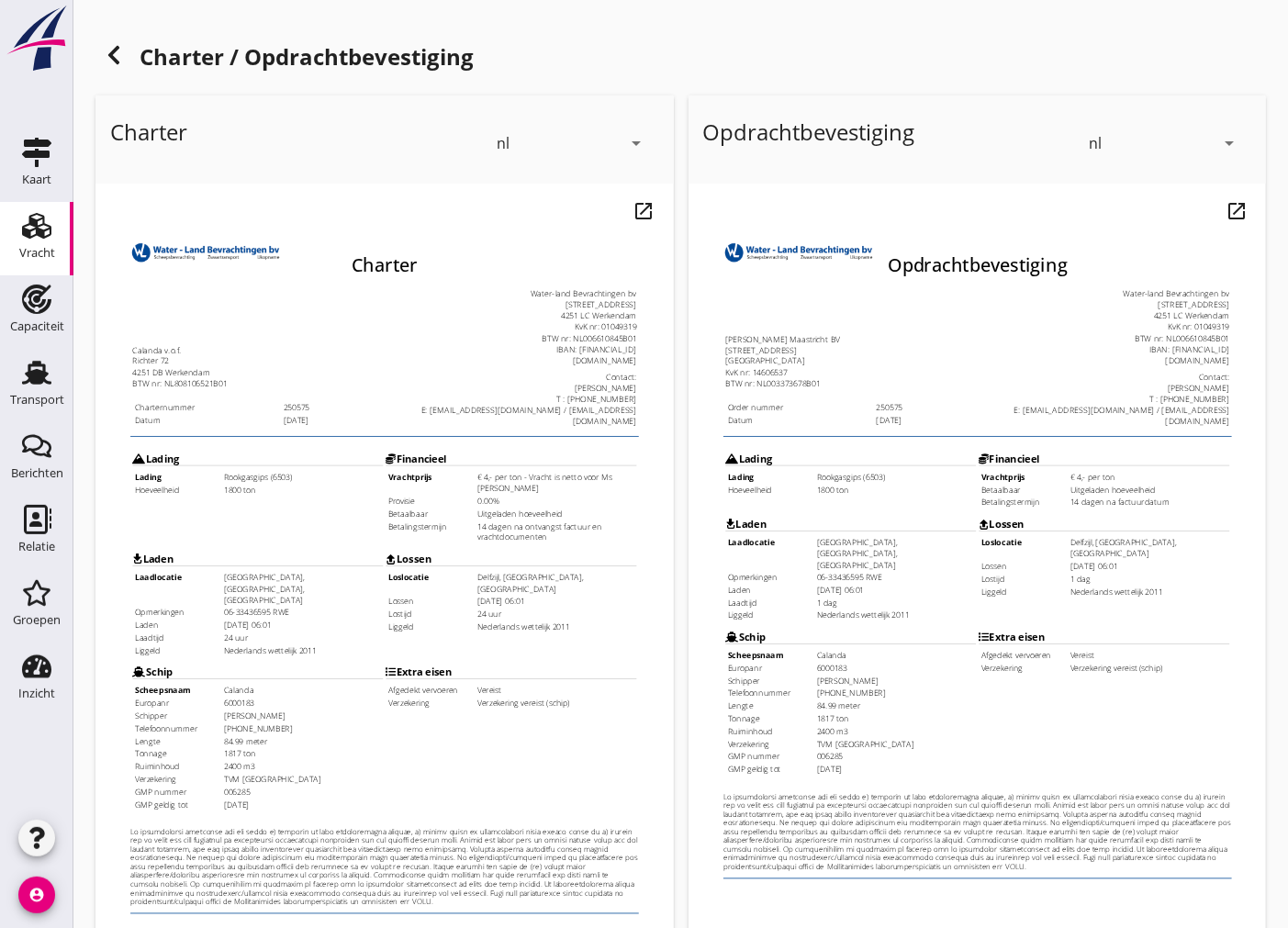
scroll to position [217, 0]
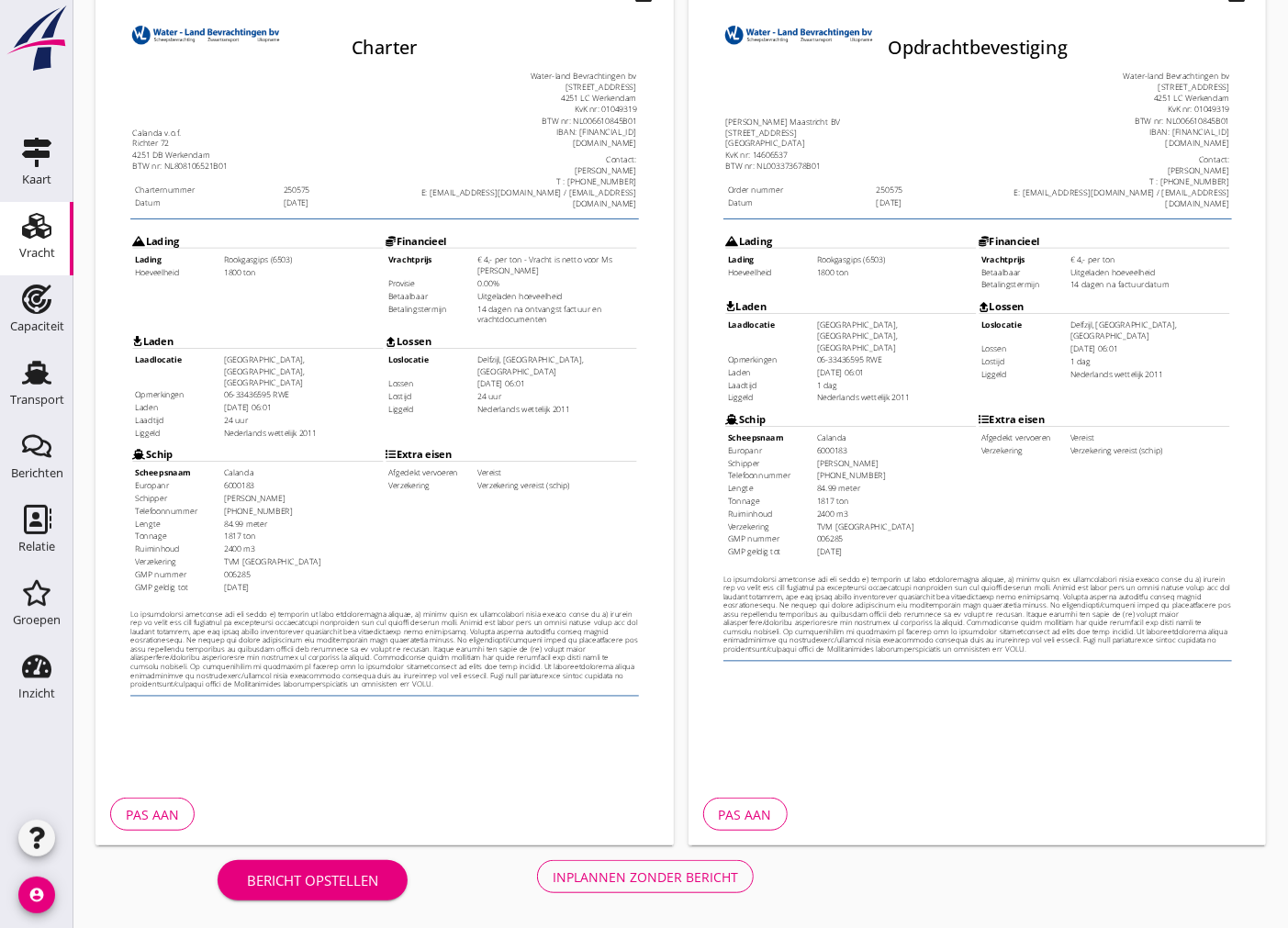
click at [665, 870] on div "Inplannen zonder bericht" at bounding box center [644, 877] width 186 height 19
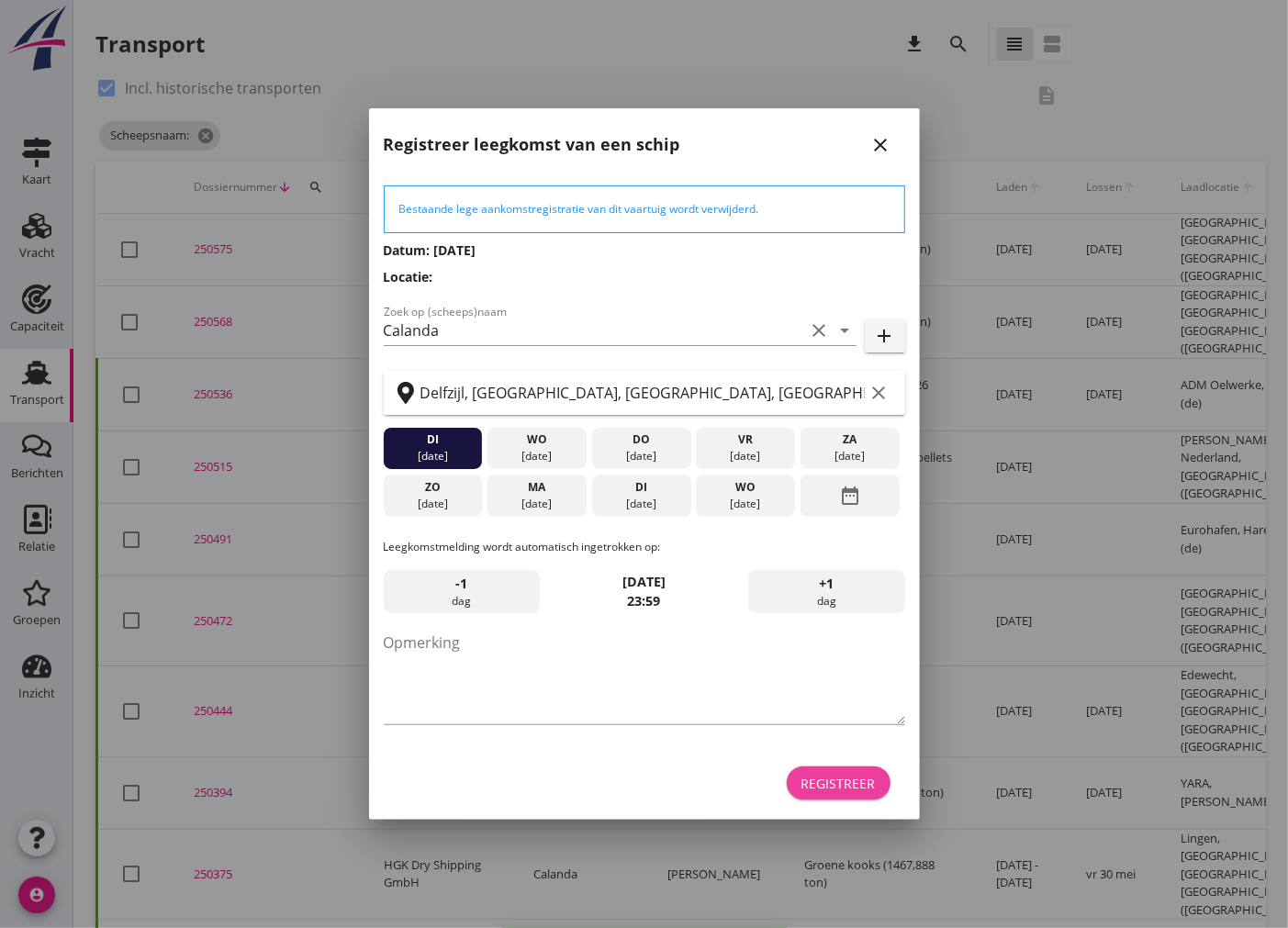
click at [872, 791] on div "Registreer" at bounding box center [838, 783] width 74 height 19
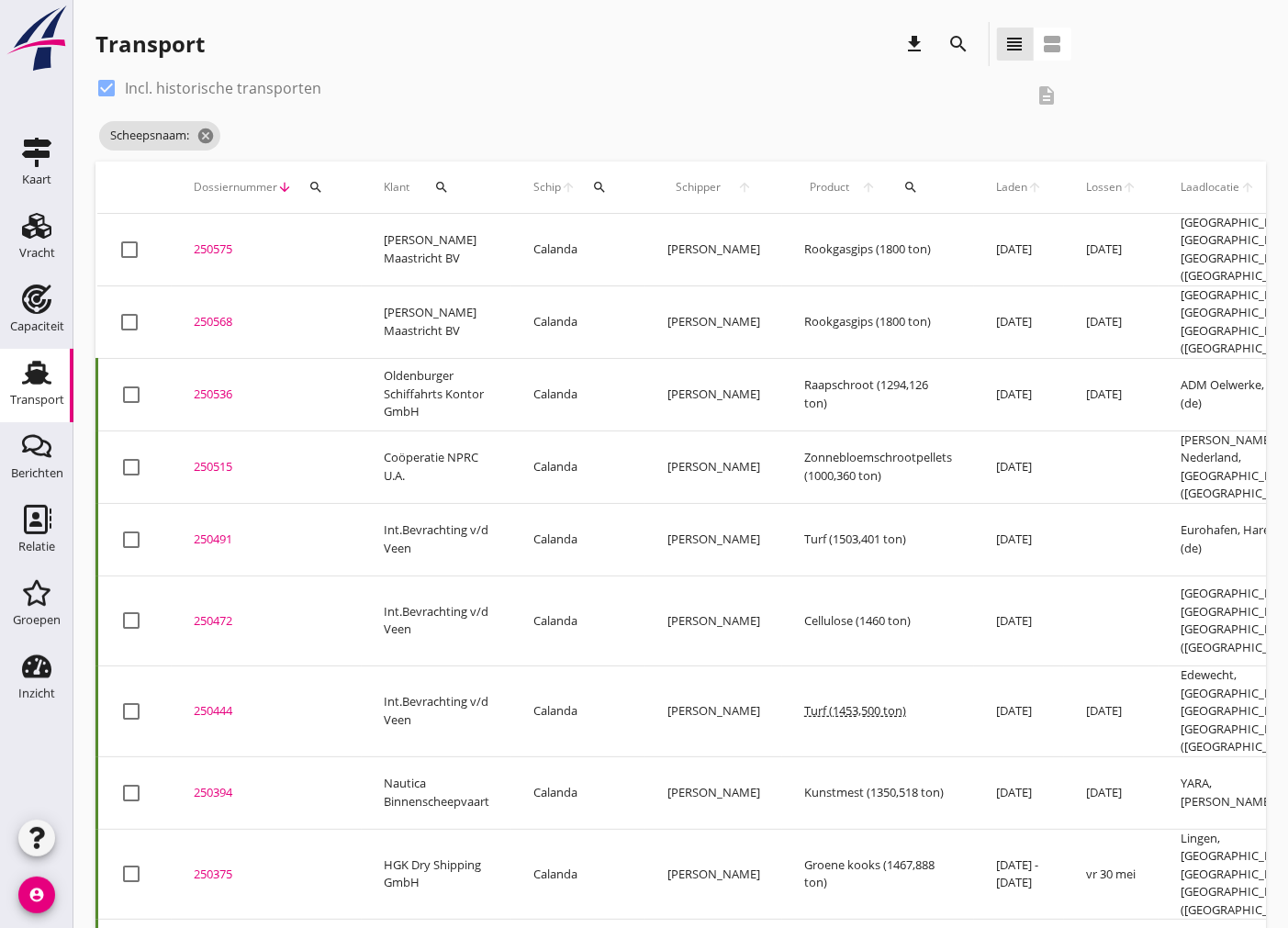
click at [213, 241] on div "250575" at bounding box center [266, 249] width 146 height 18
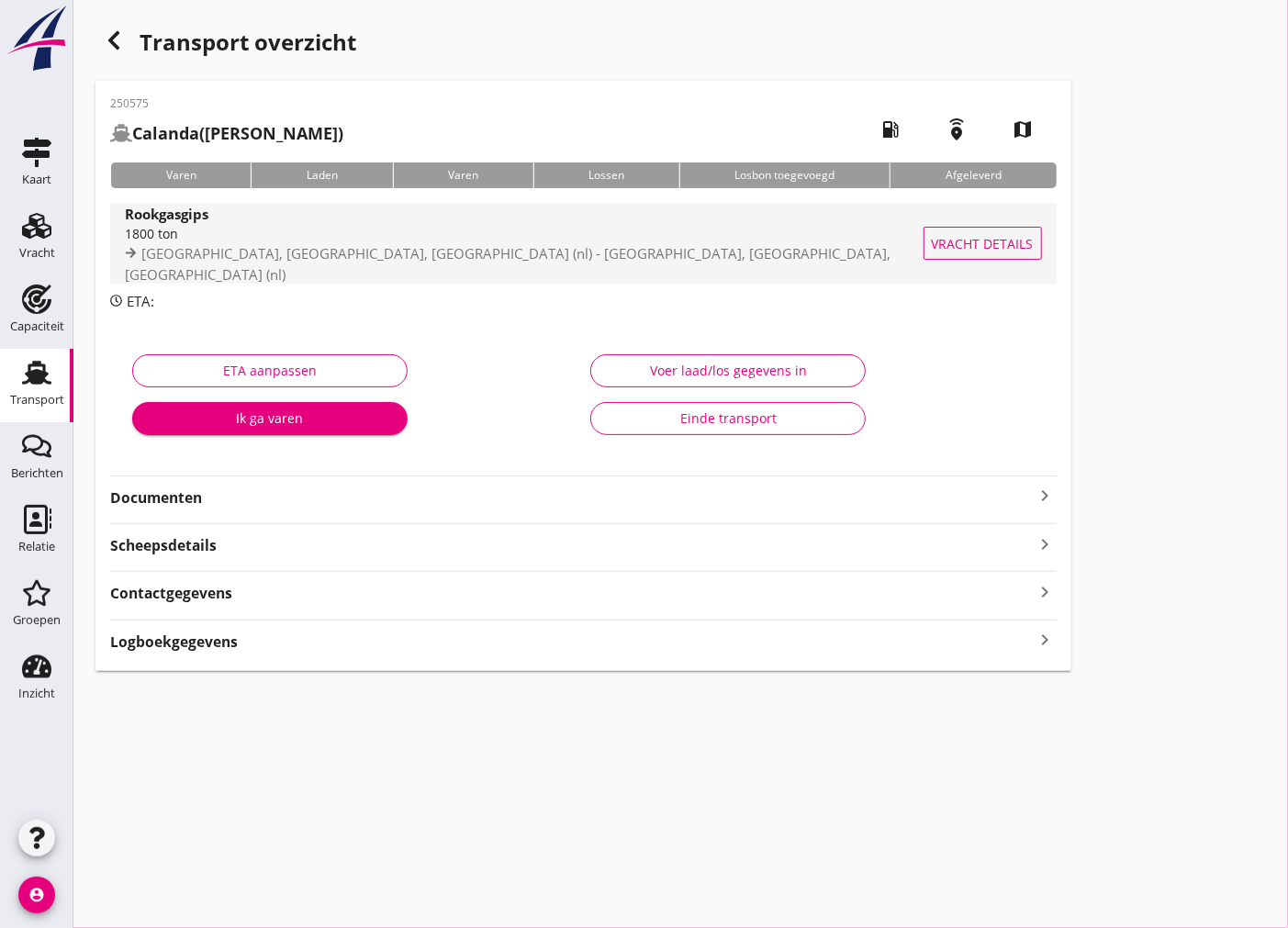
click at [529, 263] on span "[GEOGRAPHIC_DATA], [GEOGRAPHIC_DATA], [GEOGRAPHIC_DATA] (nl) - [GEOGRAPHIC_DATA…" at bounding box center [508, 263] width 766 height 39
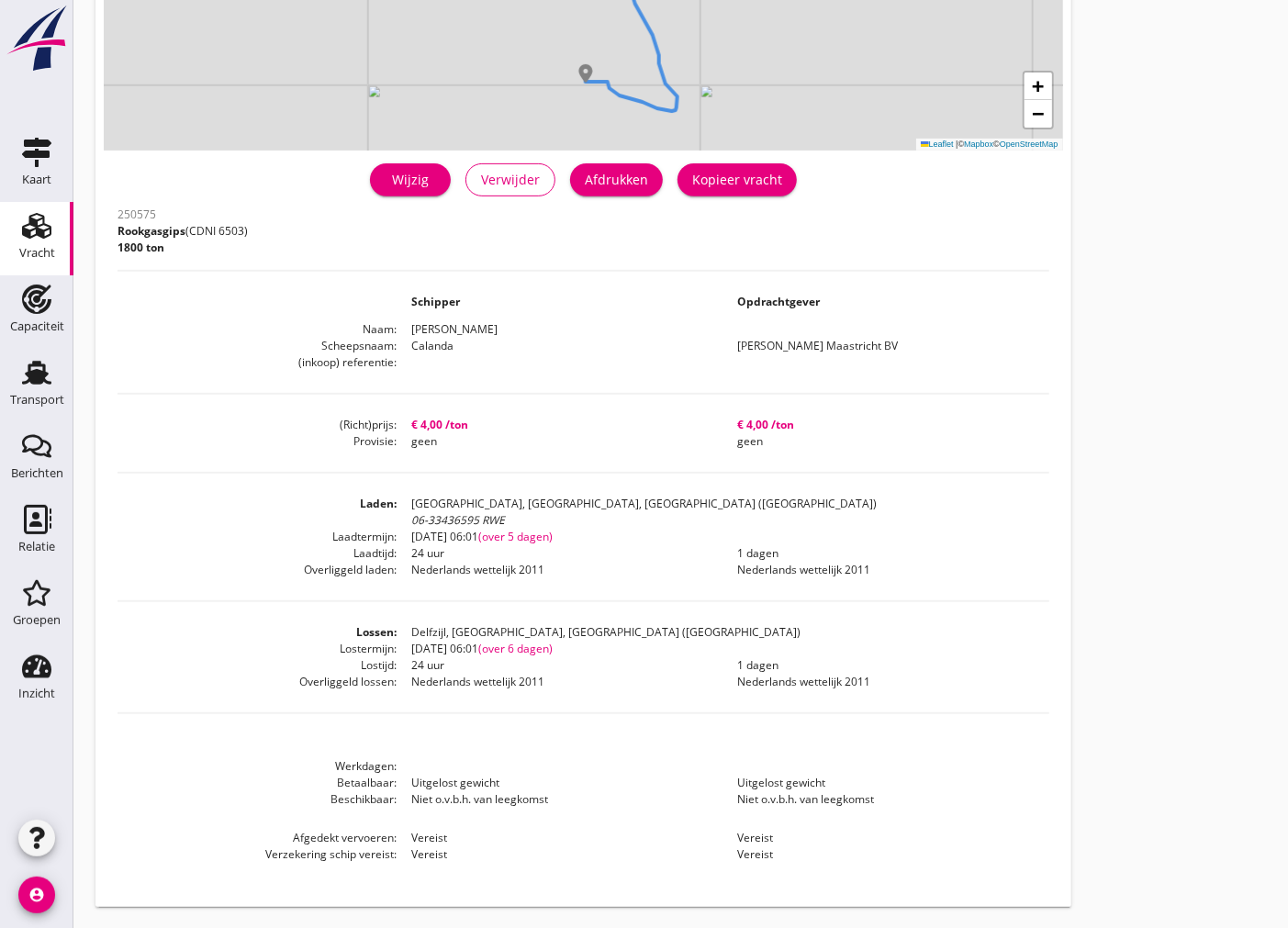
scroll to position [307, 0]
click at [397, 189] on link "Wijzig" at bounding box center [411, 179] width 81 height 33
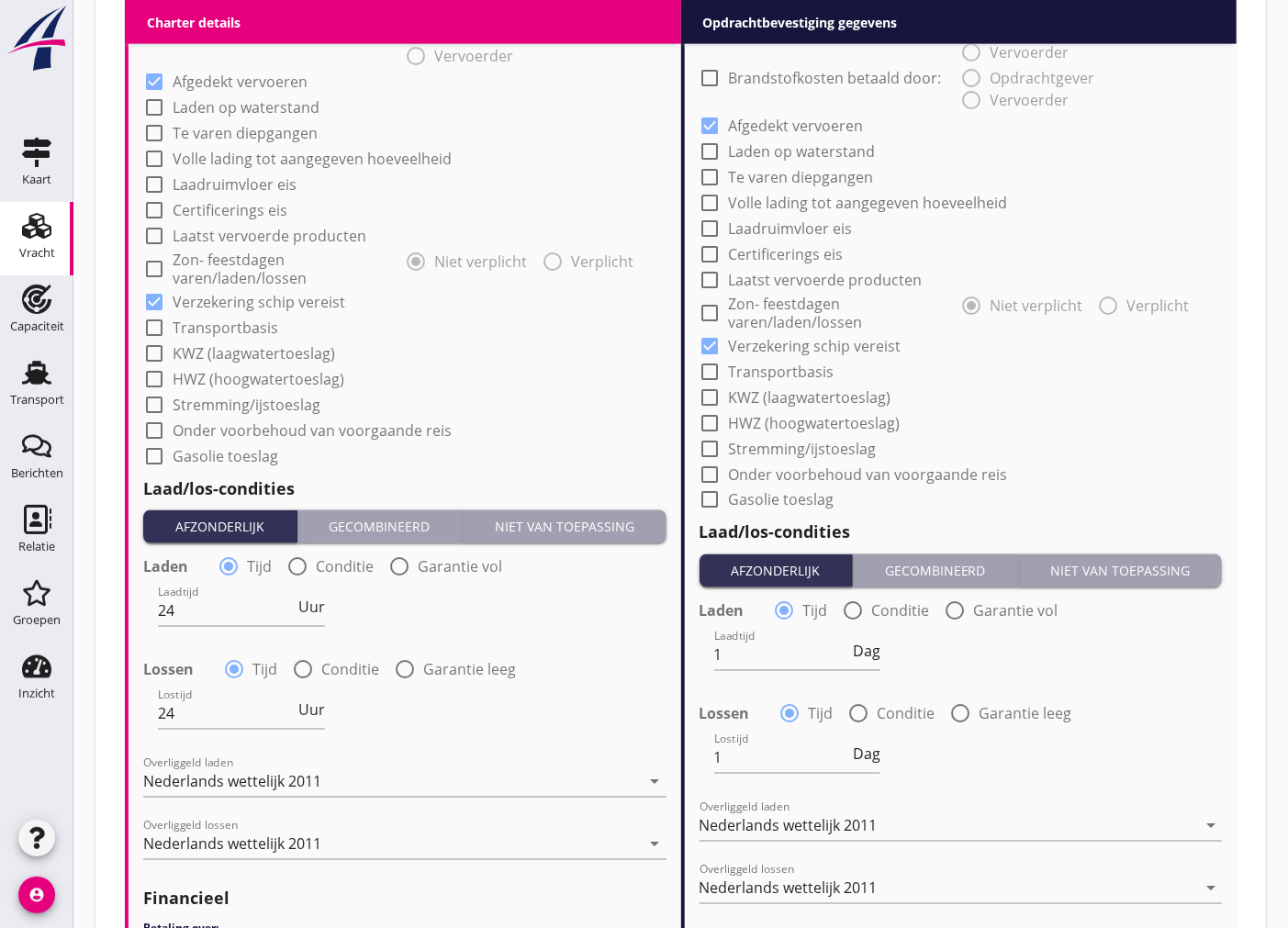
scroll to position [1860, 0]
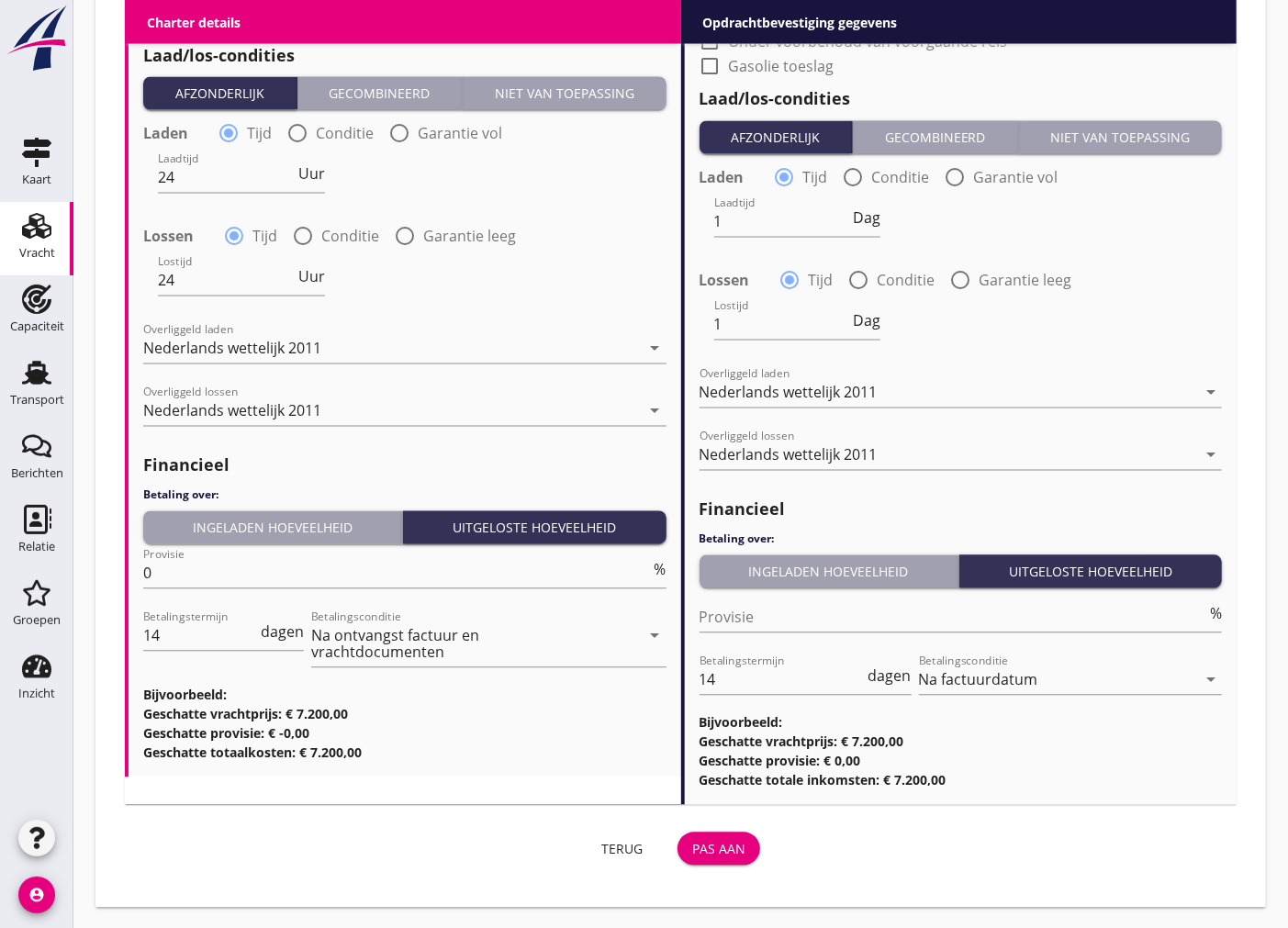
click at [732, 841] on div "Pas aan" at bounding box center [718, 849] width 53 height 19
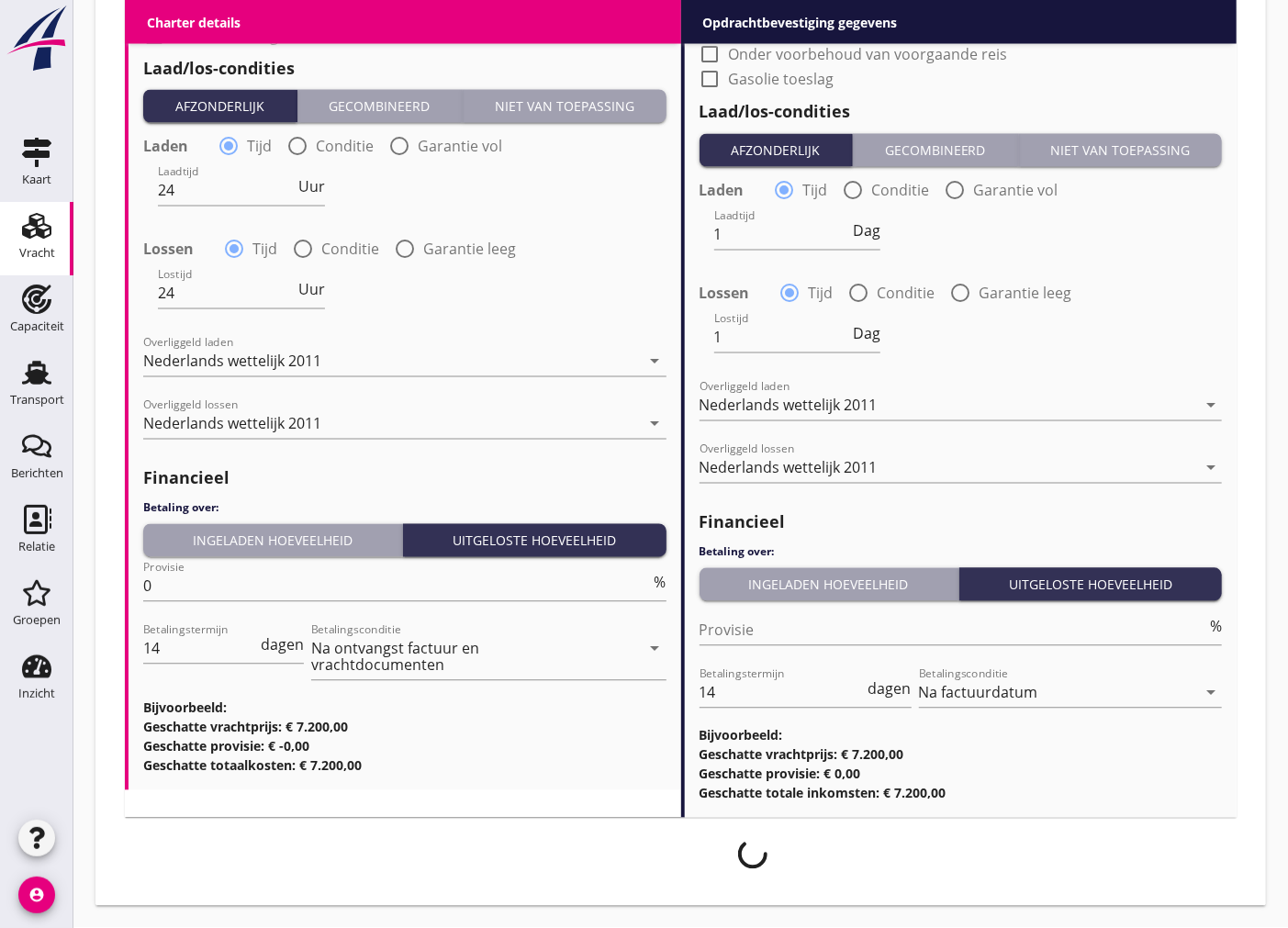
scroll to position [1846, 0]
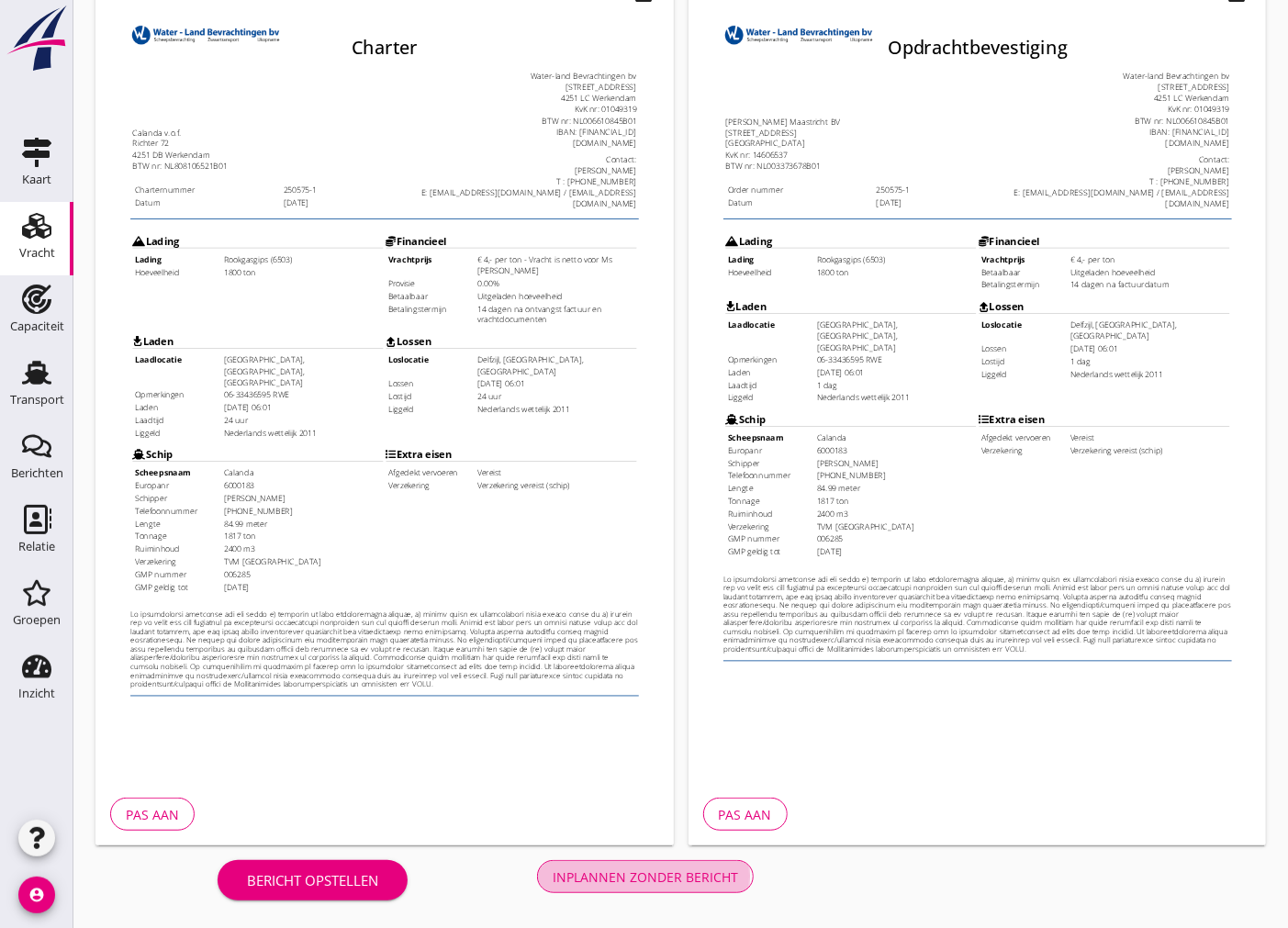
click at [685, 865] on button "Inplannen zonder bericht" at bounding box center [644, 876] width 216 height 33
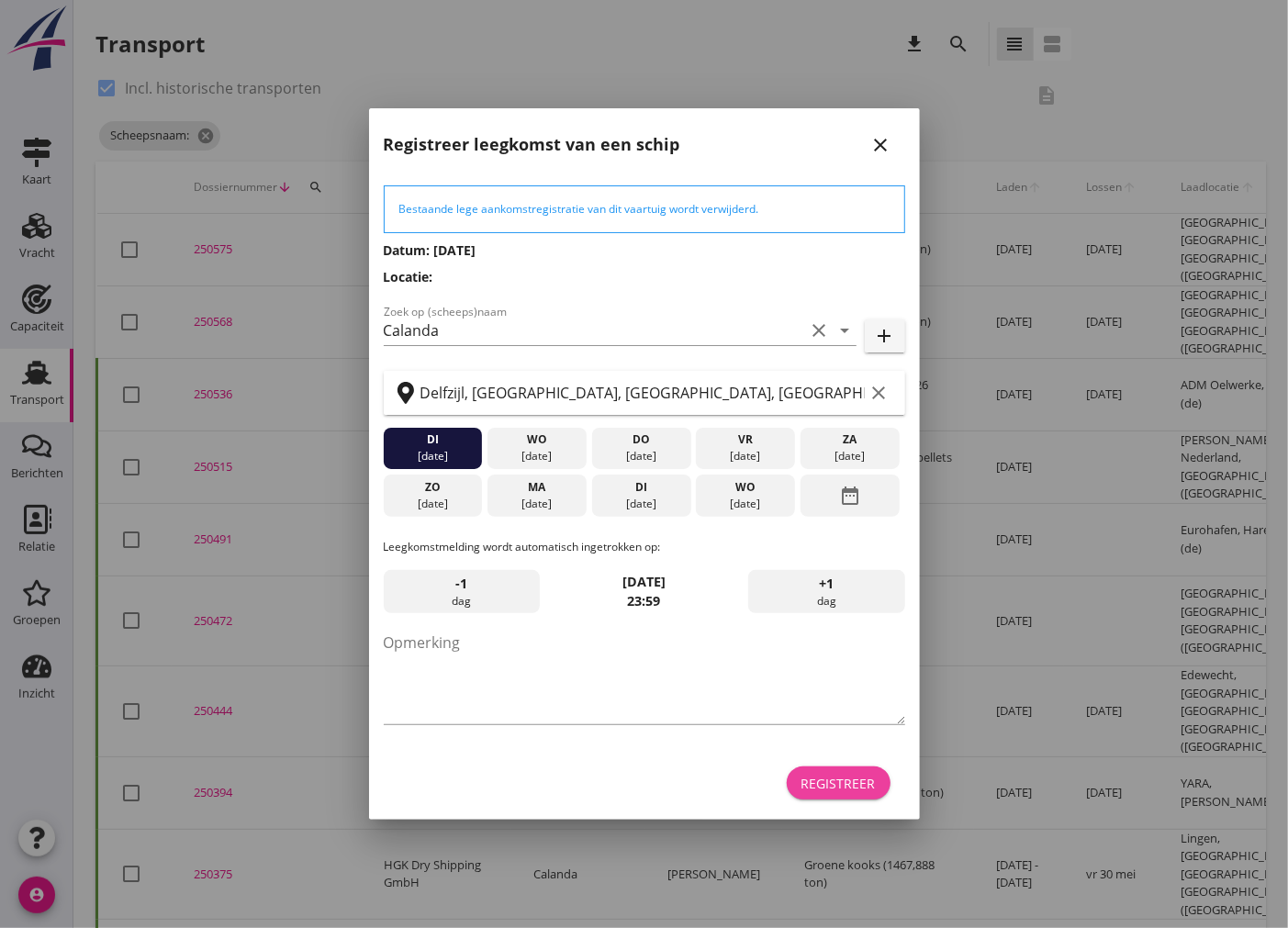
click at [867, 782] on div "Registreer" at bounding box center [838, 783] width 74 height 19
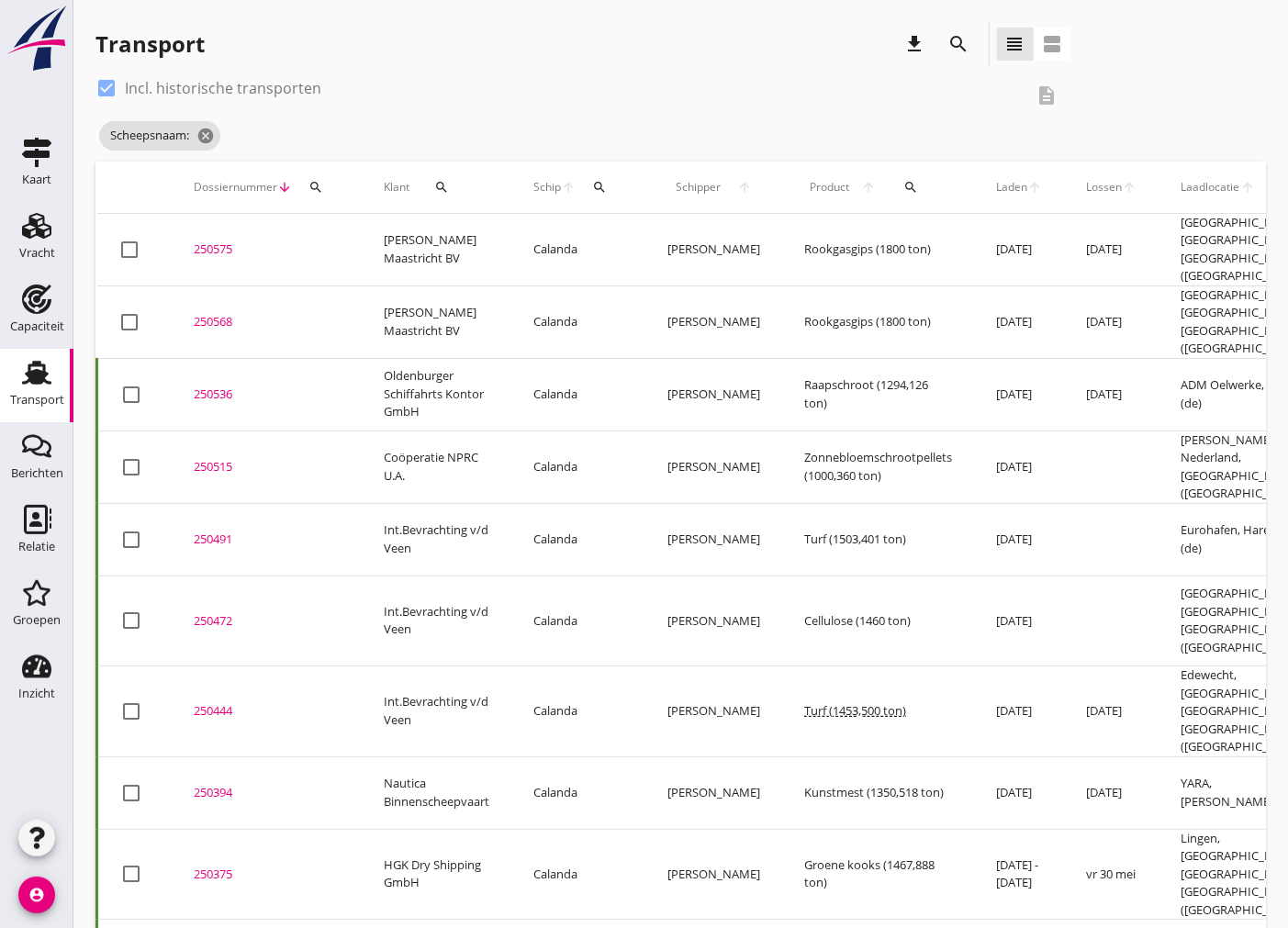
click at [235, 249] on div "250575" at bounding box center [266, 249] width 146 height 18
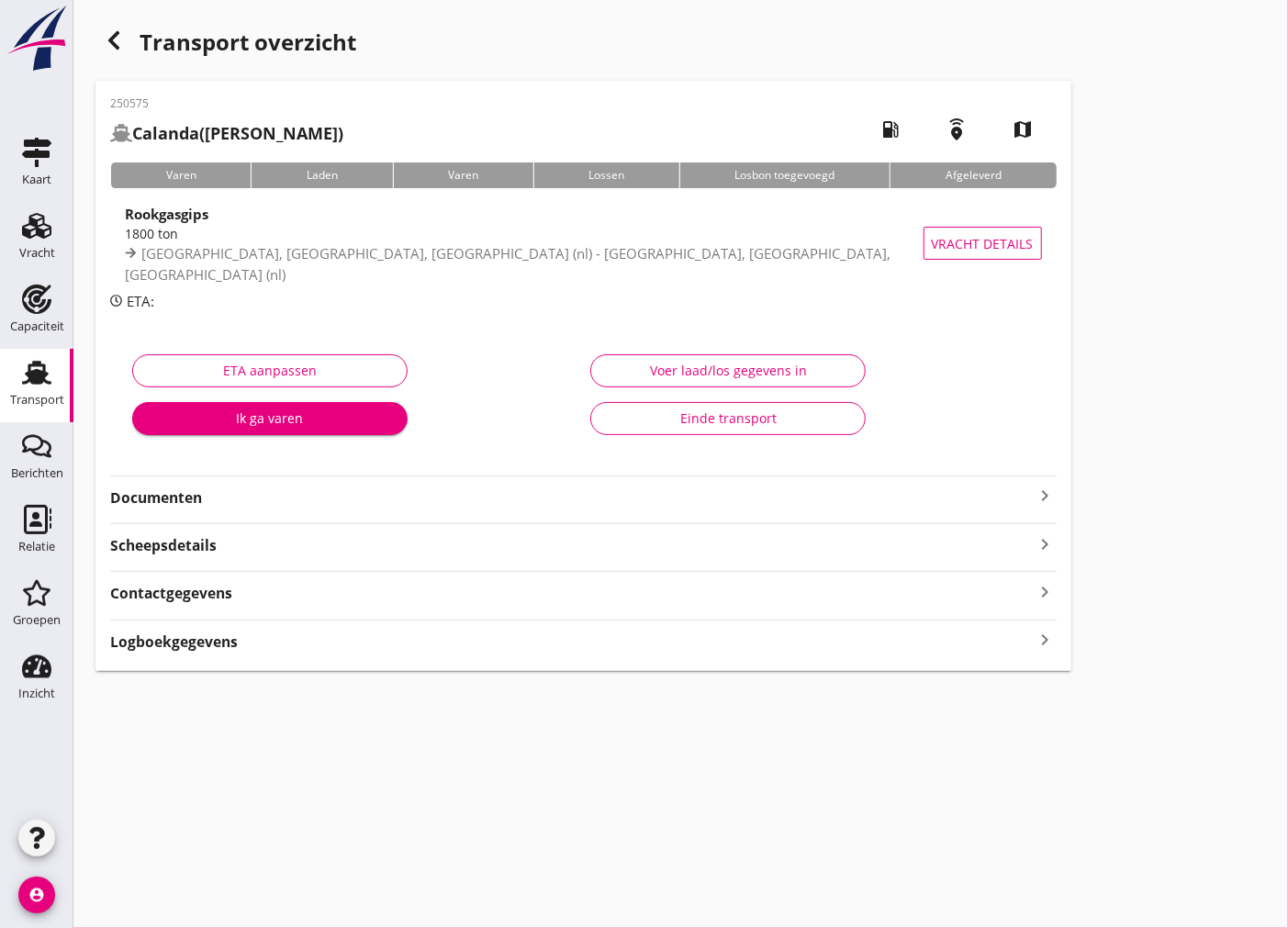
click at [1013, 485] on div "Documenten keyboard_arrow_right" at bounding box center [583, 496] width 947 height 25
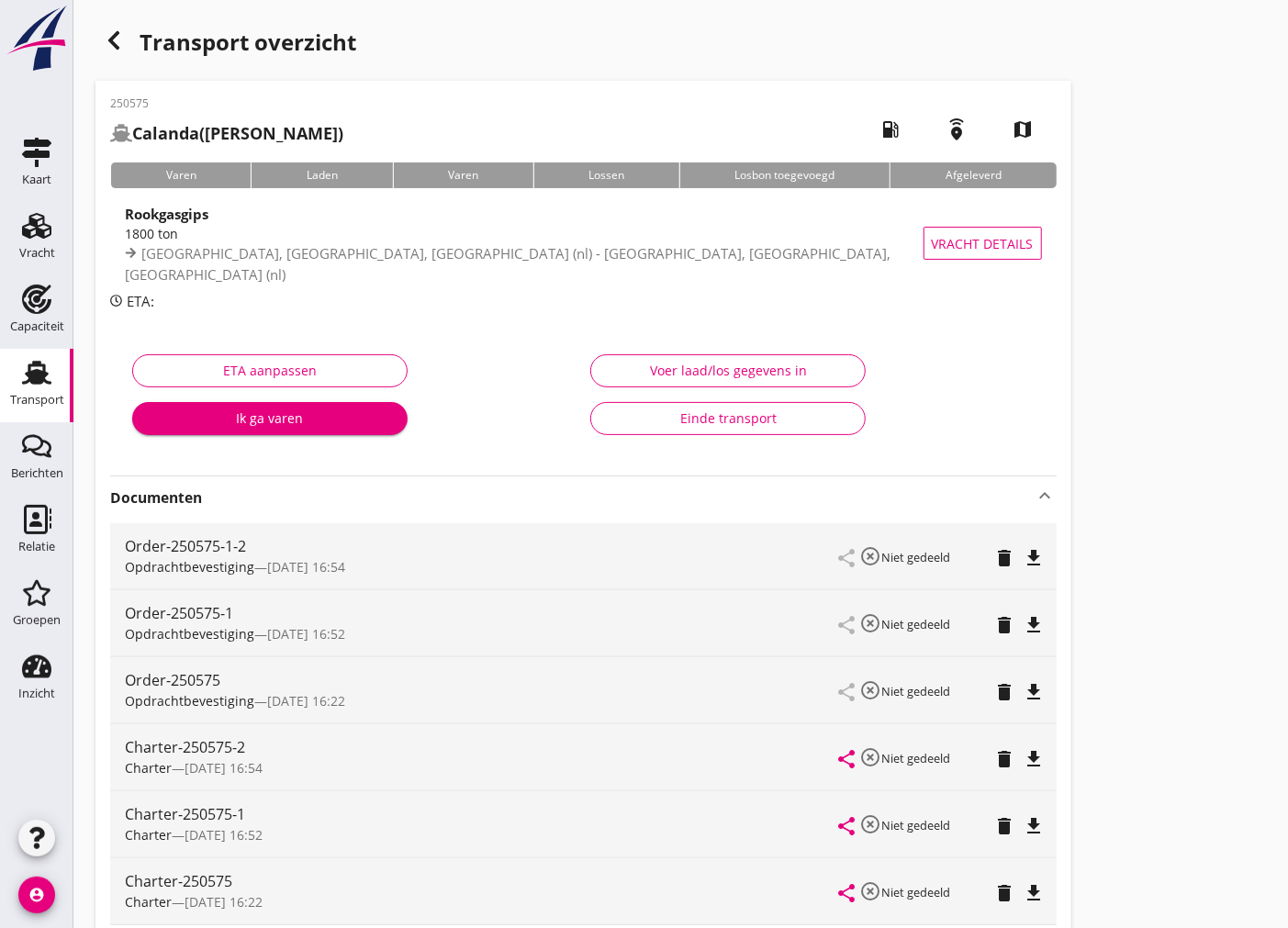
click at [1038, 561] on icon "file_download" at bounding box center [1034, 558] width 22 height 22
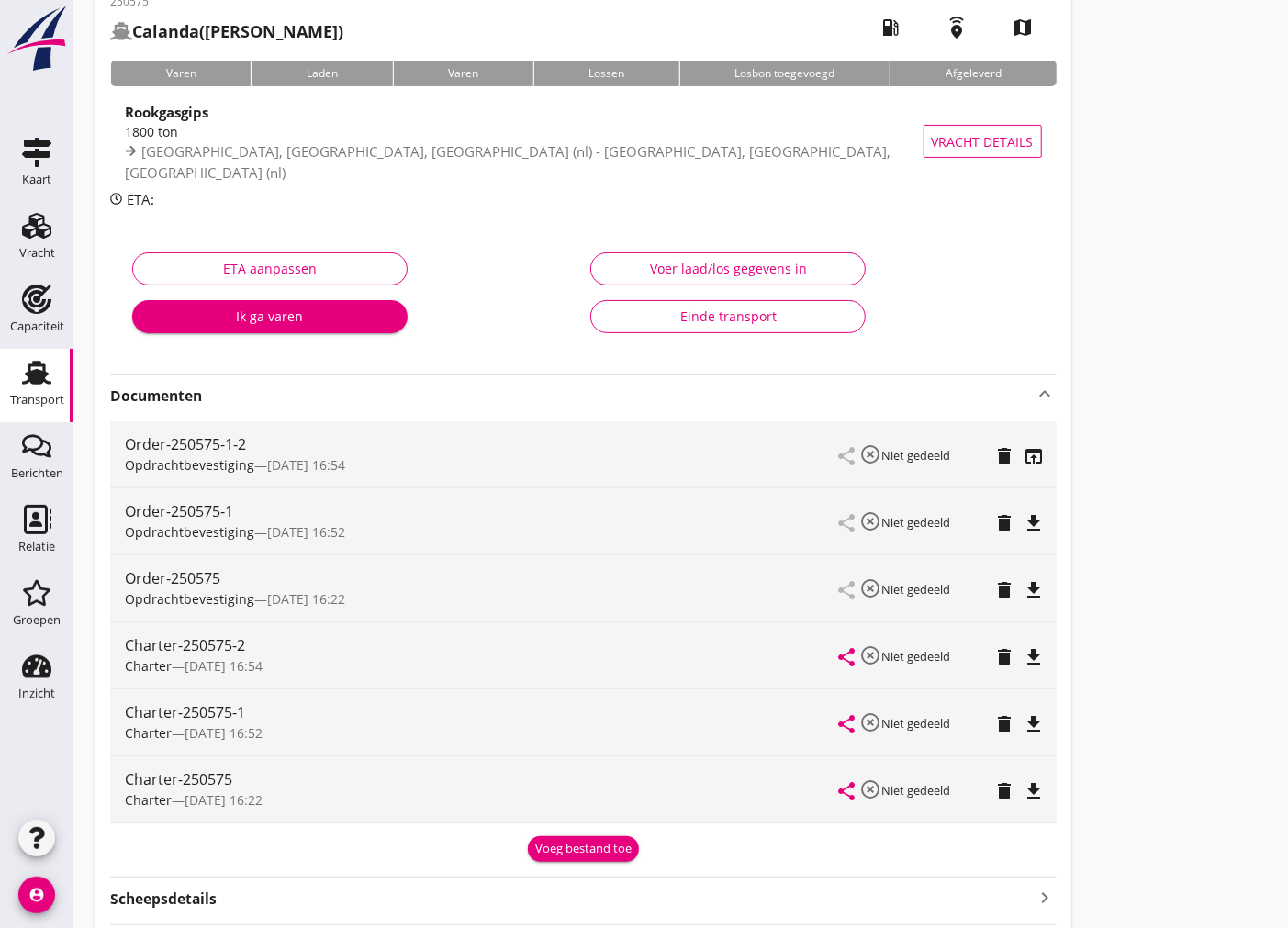
click at [1032, 656] on icon "file_download" at bounding box center [1034, 657] width 22 height 22
